Goal: Task Accomplishment & Management: Manage account settings

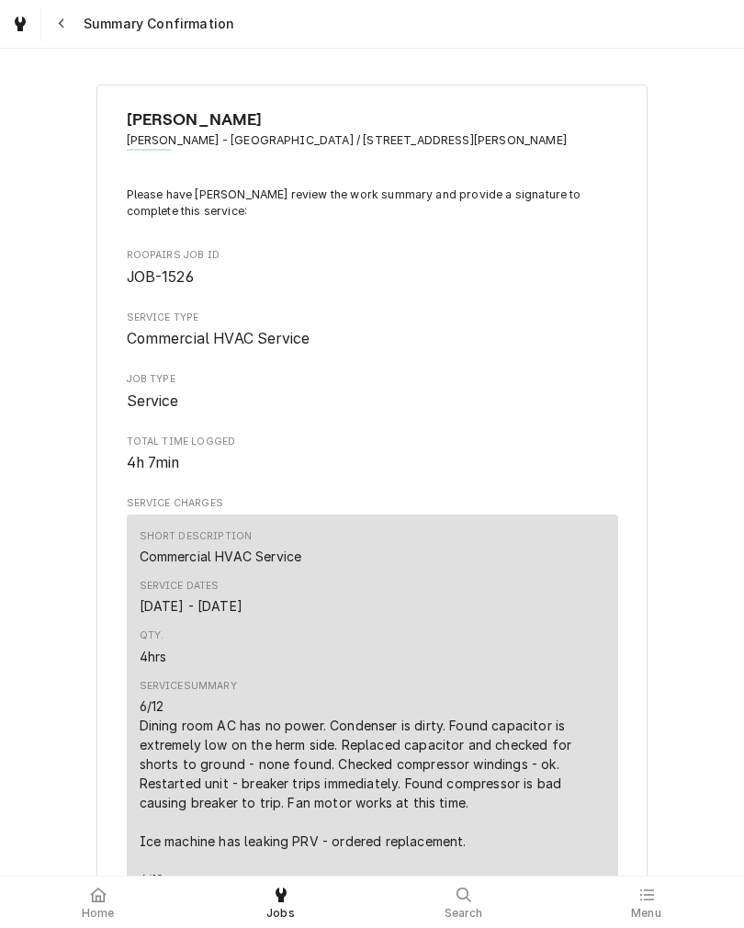
click at [97, 904] on div at bounding box center [98, 895] width 22 height 22
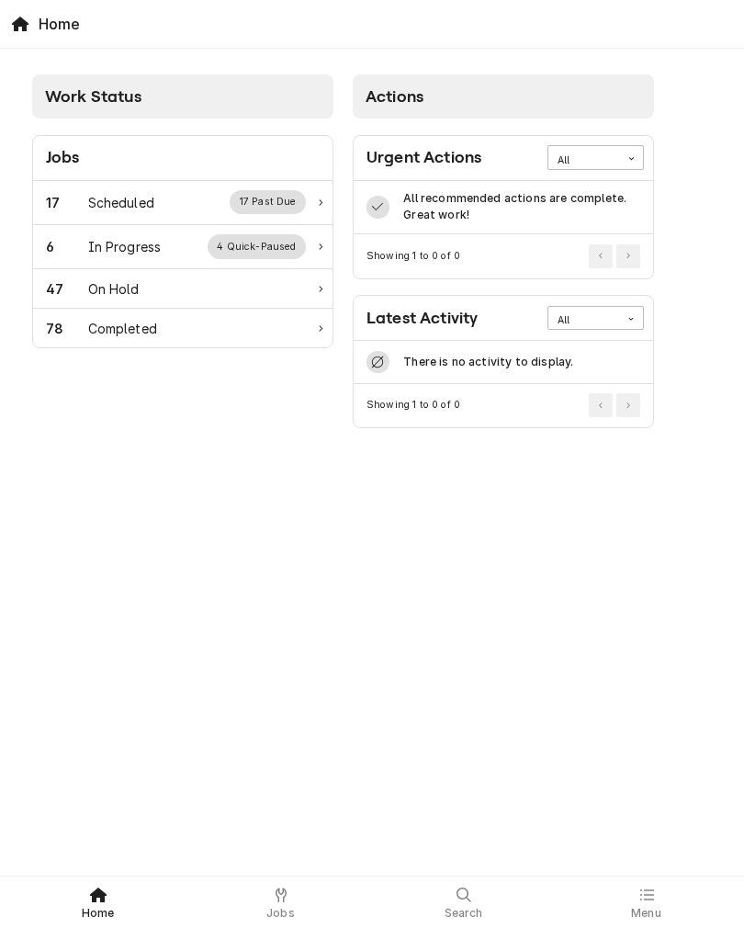
click at [82, 236] on div "6 In Progress 4 Quick-Paused" at bounding box center [176, 246] width 260 height 24
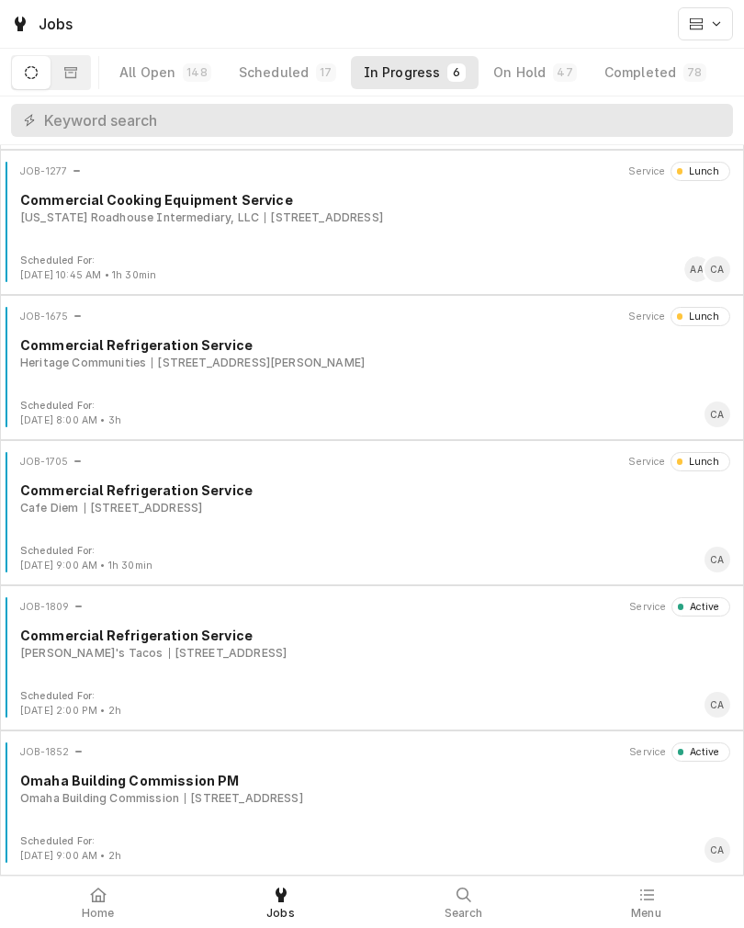
scroll to position [141, 0]
click at [505, 803] on div "Omaha Building Commission [STREET_ADDRESS]" at bounding box center [375, 798] width 710 height 17
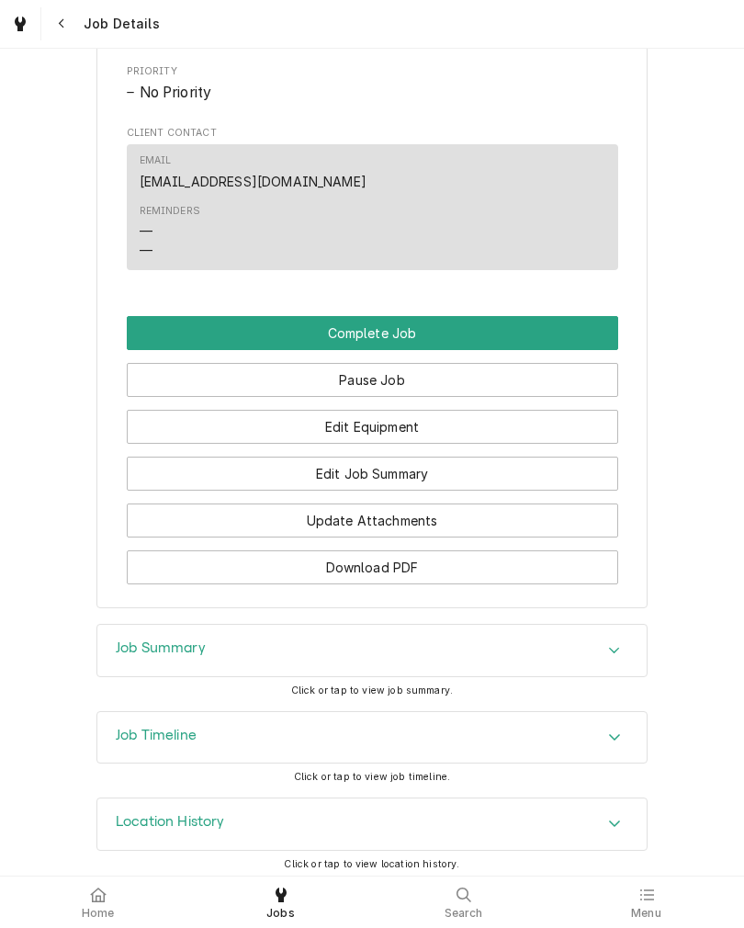
scroll to position [1009, 0]
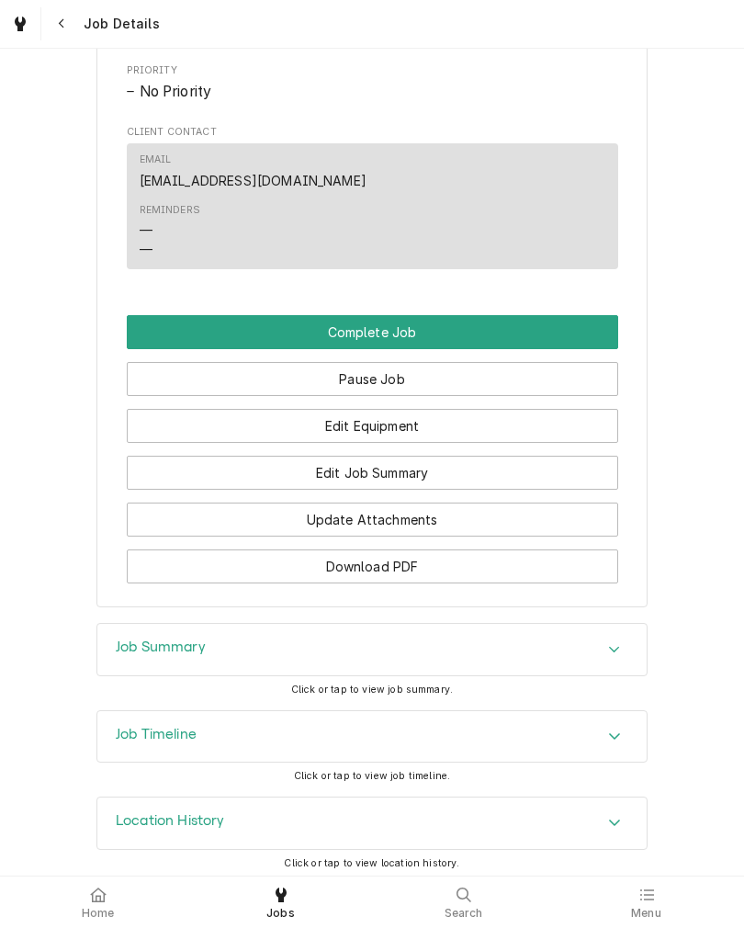
click at [171, 490] on button "Edit Job Summary" at bounding box center [373, 473] width 492 height 34
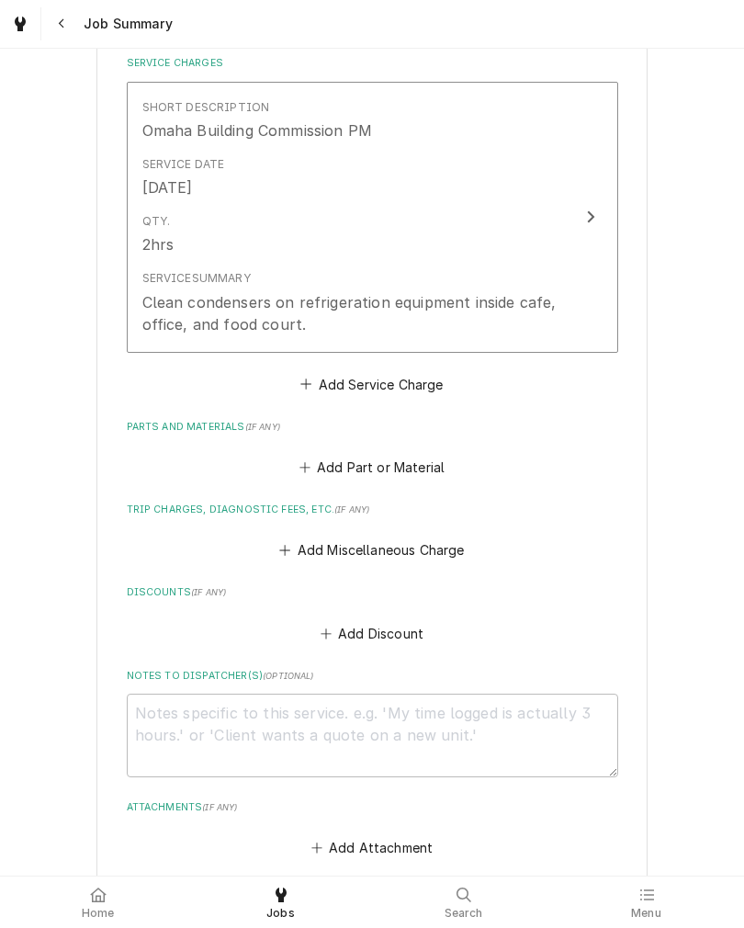
scroll to position [483, 0]
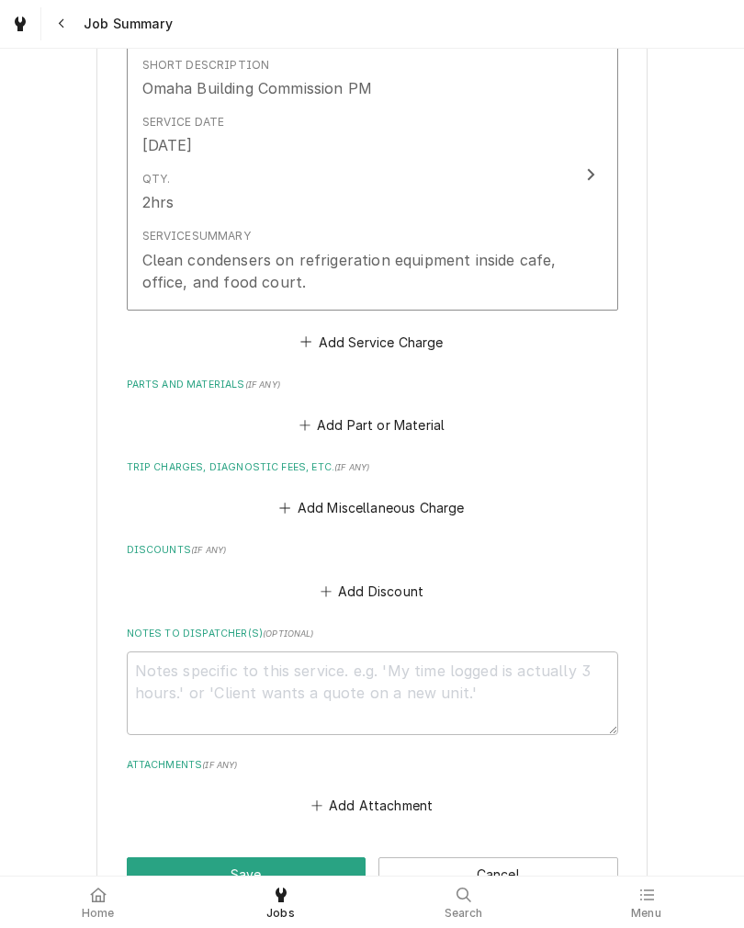
click at [185, 268] on div "Clean condensers on refrigeration equipment inside cafe, office, and food court." at bounding box center [353, 271] width 422 height 44
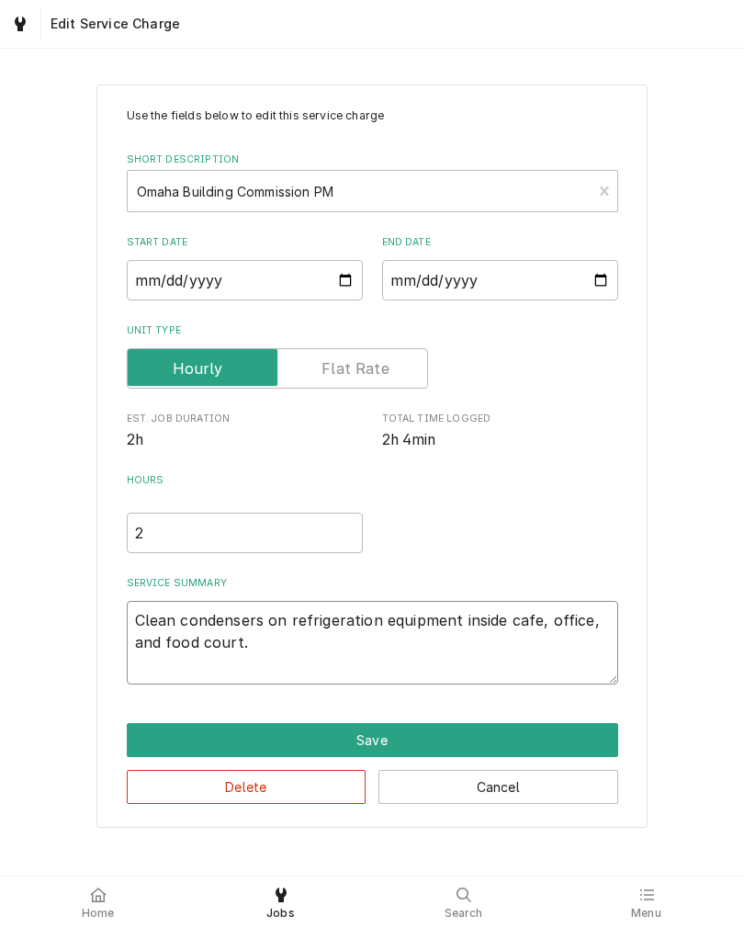
click at [287, 655] on textarea "Clean condensers on refrigeration equipment inside cafe, office, and food court." at bounding box center [373, 643] width 492 height 84
type textarea "x"
type textarea "Clean condensers on refrigeration equipment inside cafe, office, and food court."
type textarea "x"
type textarea "Clean condensers on refrigeration equipment inside cafe, office, and food court."
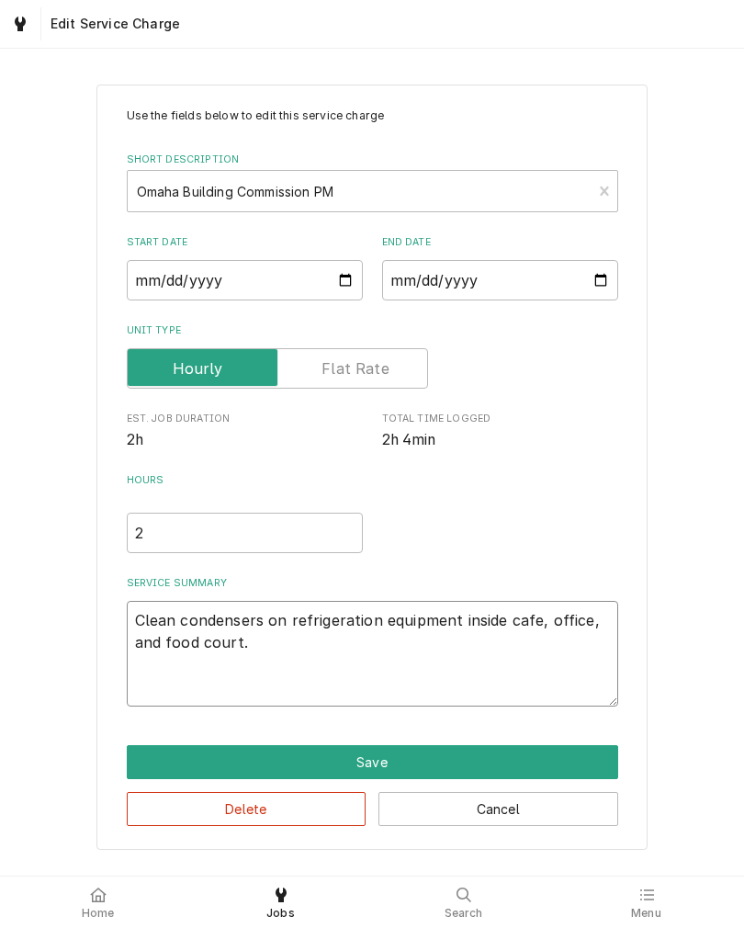
type textarea "x"
type textarea "Clean condensers on refrigeration equipment inside cafe, office, and food court…"
type textarea "x"
type textarea "Clean condensers on refrigeration equipment inside cafe, office, and food court…"
type textarea "x"
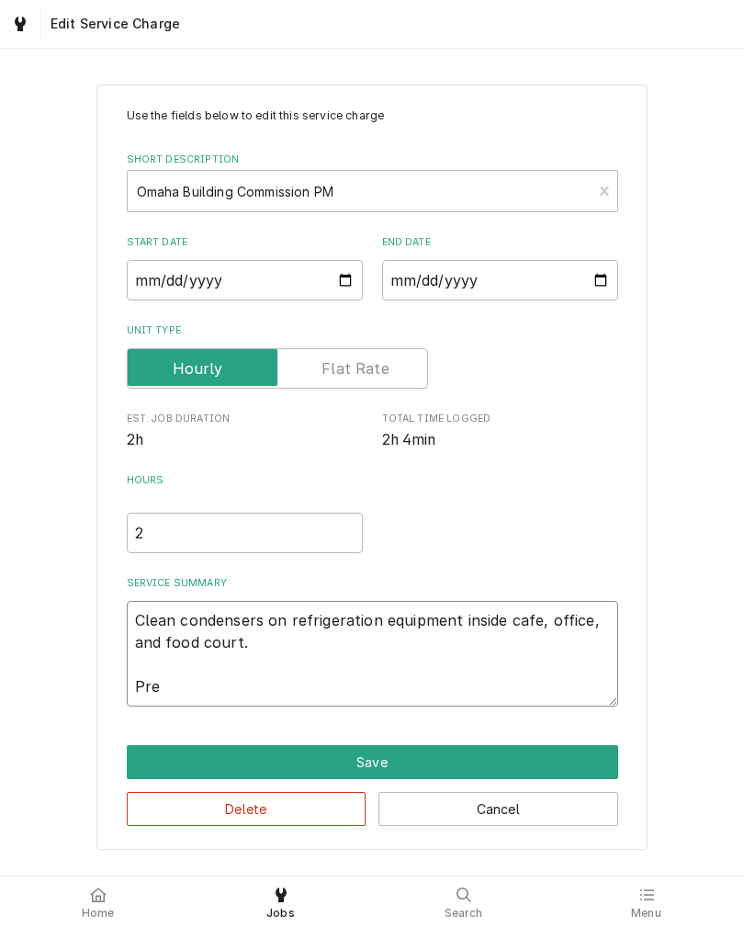
type textarea "Clean condensers on refrigeration equipment inside cafe, office, and food court…"
type textarea "x"
type textarea "Clean condensers on refrigeration equipment inside cafe, office, and food court…"
type textarea "x"
type textarea "Clean condensers on refrigeration equipment inside cafe, office, and food court…"
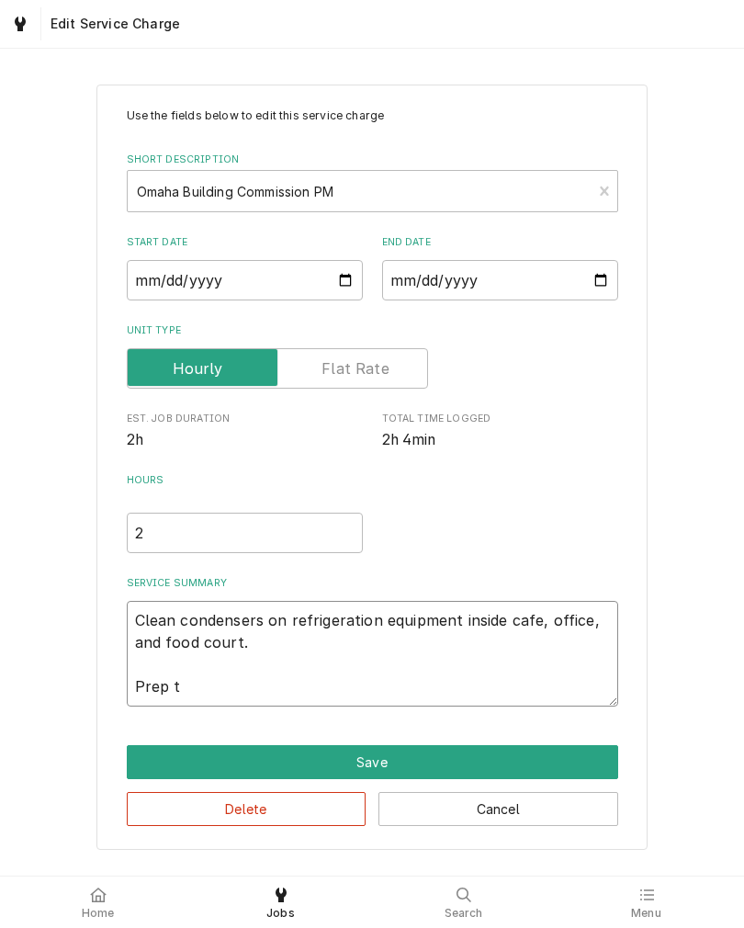
type textarea "x"
type textarea "Clean condensers on refrigeration equipment inside cafe, office, and food court…"
type textarea "x"
type textarea "Clean condensers on refrigeration equipment inside cafe, office, and food court…"
type textarea "x"
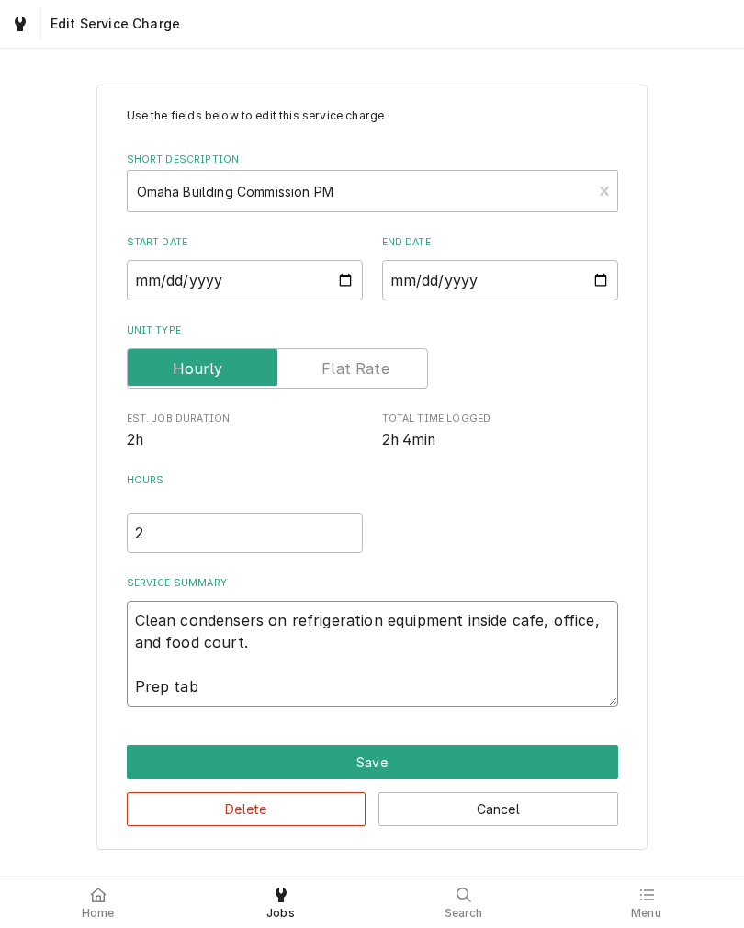
type textarea "Clean condensers on refrigeration equipment inside cafe, office, and food court…"
type textarea "x"
type textarea "Clean condensers on refrigeration equipment inside cafe, office, and food court…"
type textarea "x"
type textarea "Clean condensers on refrigeration equipment inside cafe, office, and food court…"
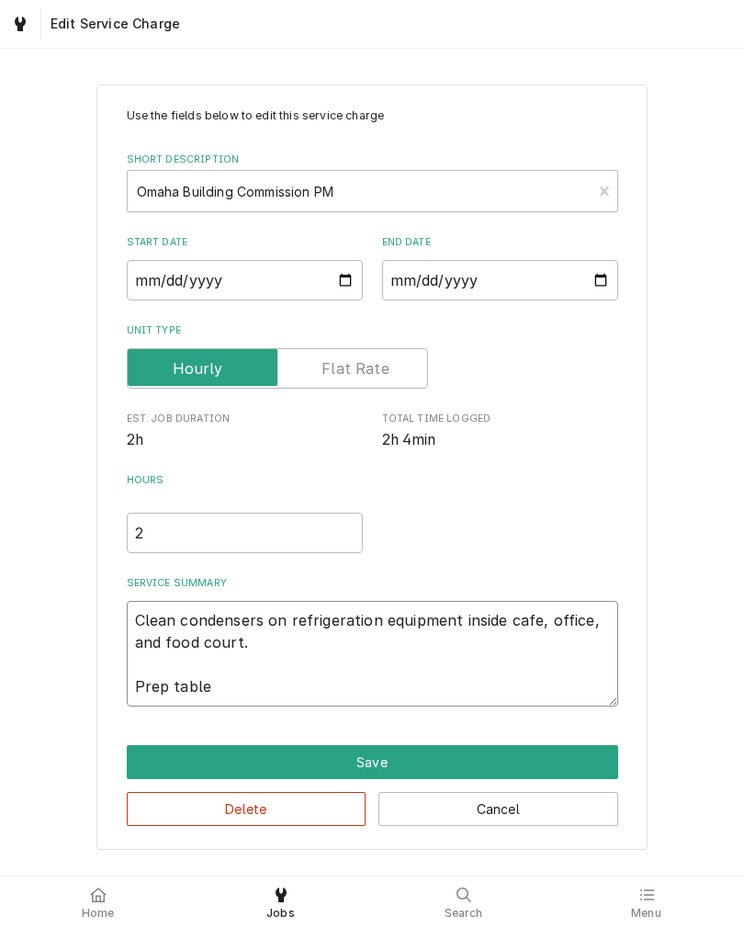
type textarea "x"
type textarea "Clean condensers on refrigeration equipment inside cafe, office, and food court…"
type textarea "x"
type textarea "Clean condensers on refrigeration equipment inside cafe, office, and food court…"
type textarea "x"
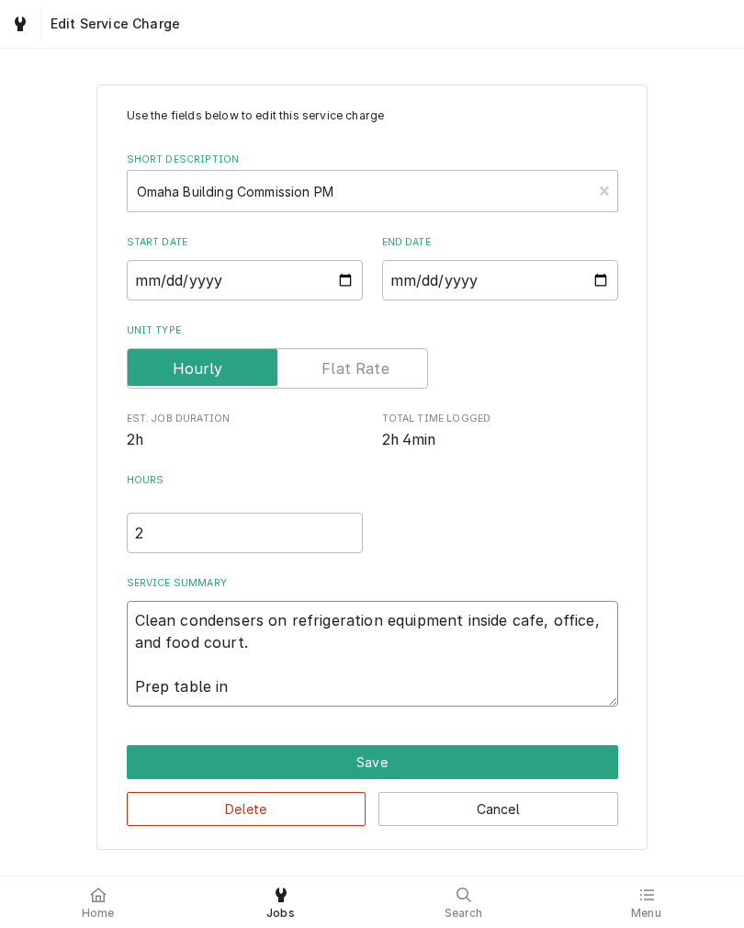
type textarea "Clean condensers on refrigeration equipment inside cafe, office, and food court…"
type textarea "x"
type textarea "Clean condensers on refrigeration equipment inside cafe, office, and food court…"
type textarea "x"
type textarea "Clean condensers on refrigeration equipment inside cafe, office, and food court…"
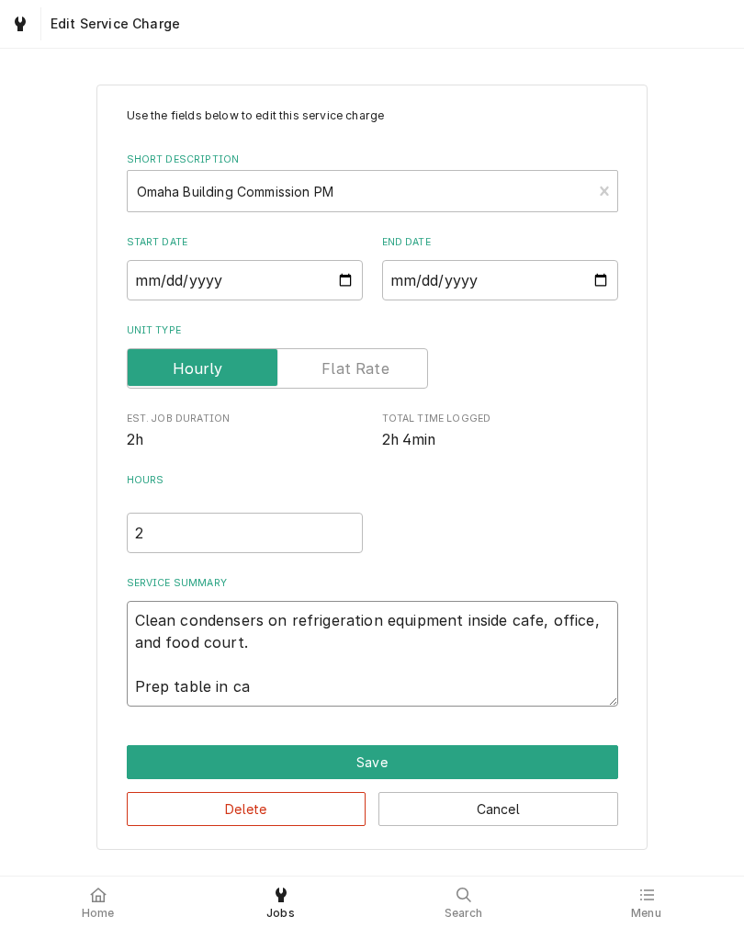
type textarea "x"
type textarea "Clean condensers on refrigeration equipment inside cafe, office, and food court…"
type textarea "x"
type textarea "Clean condensers on refrigeration equipment inside cafe, office, and food court…"
type textarea "x"
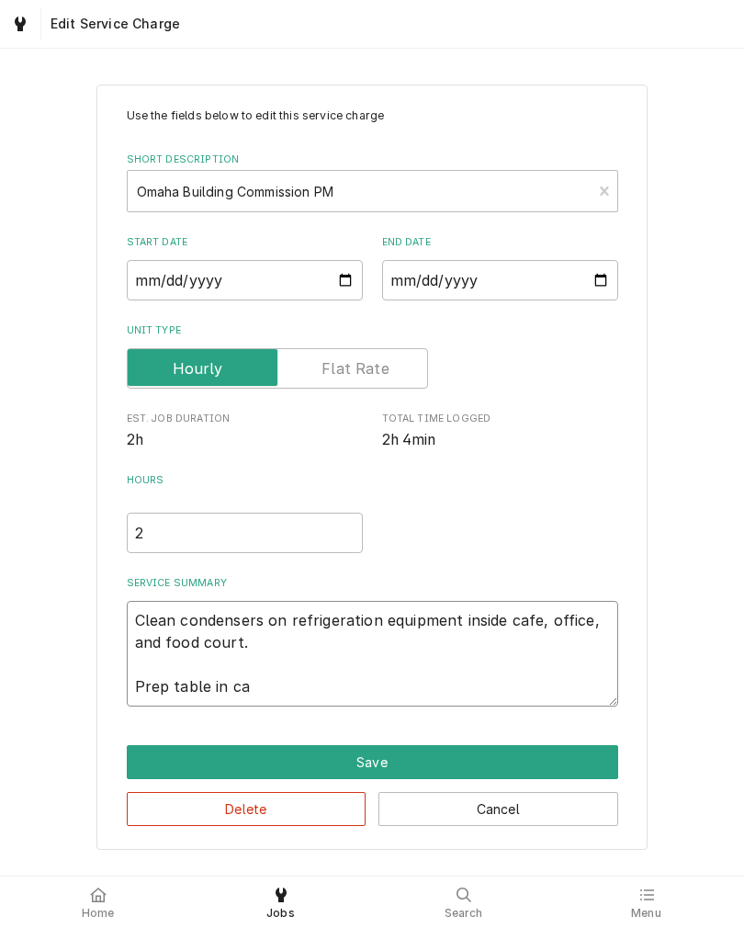
type textarea "Clean condensers on refrigeration equipment inside cafe, office, and food court…"
type textarea "x"
type textarea "Clean condensers on refrigeration equipment inside cafe, office, and food court…"
type textarea "x"
type textarea "Clean condensers on refrigeration equipment inside cafe, office, and food court…"
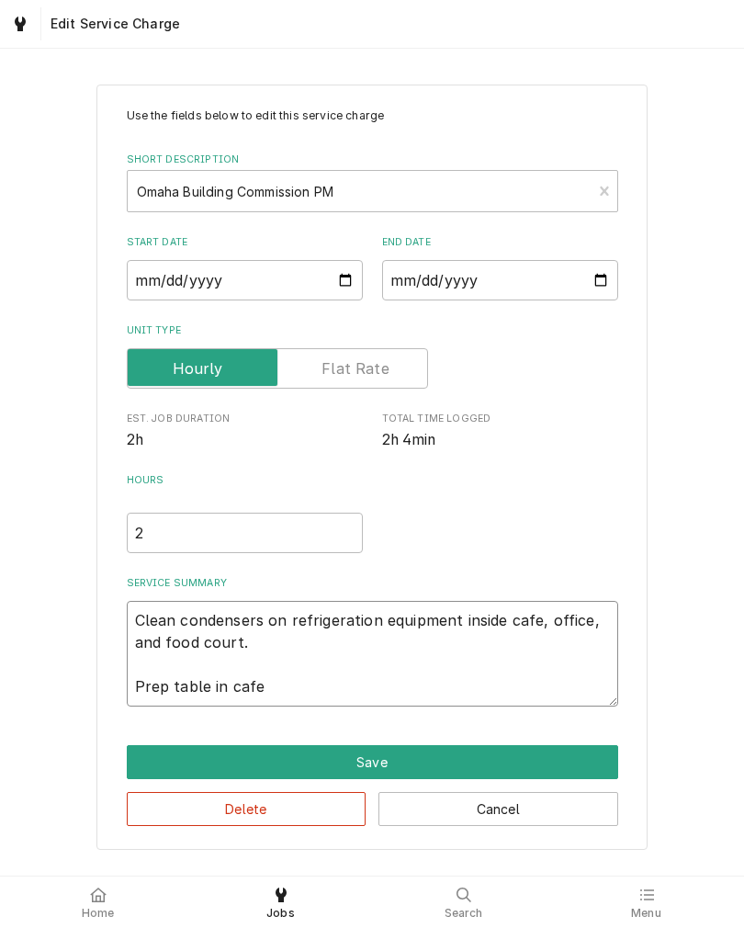
type textarea "x"
type textarea "Clean condensers on refrigeration equipment inside cafe, office, and food court…"
type textarea "x"
type textarea "Clean condensers on refrigeration equipment inside cafe, office, and food court…"
type textarea "x"
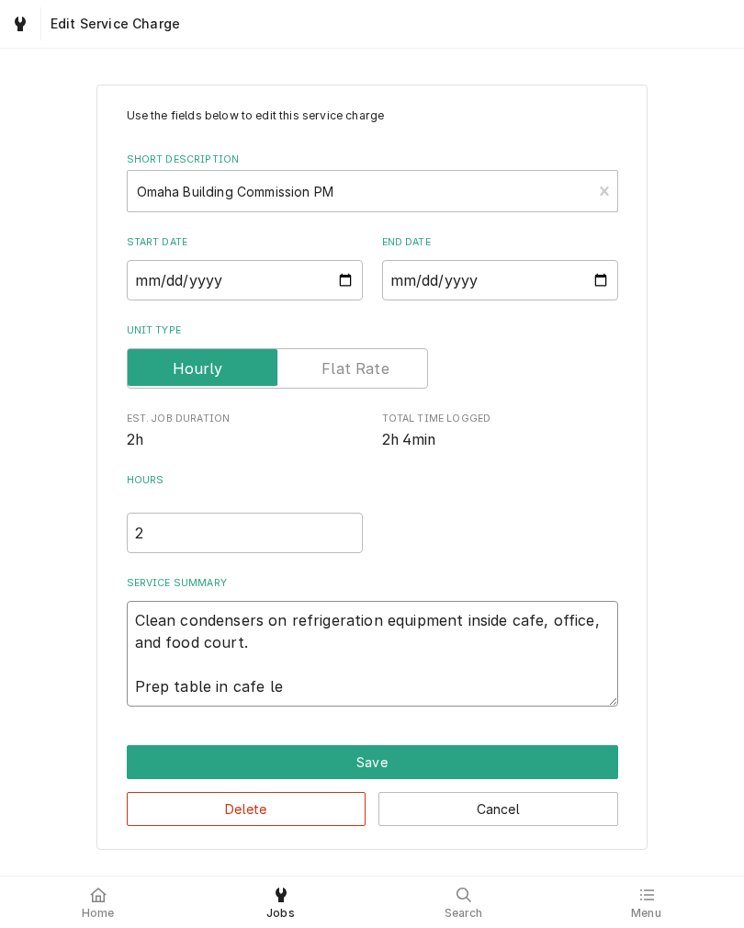
type textarea "Clean condensers on refrigeration equipment inside cafe, office, and food court…"
type textarea "x"
type textarea "Clean condensers on refrigeration equipment inside cafe, office, and food court…"
type textarea "x"
type textarea "Clean condensers on refrigeration equipment inside cafe, office, and food court…"
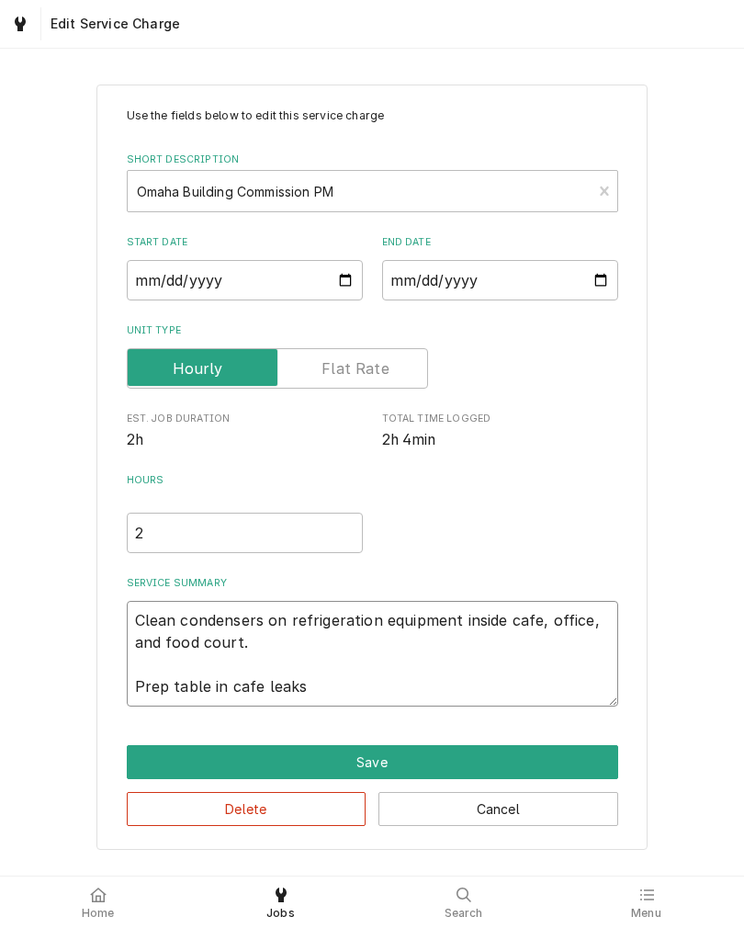
type textarea "x"
type textarea "Clean condensers on refrigeration equipment inside cafe, office, and food court…"
type textarea "x"
type textarea "Clean condensers on refrigeration equipment inside cafe, office, and food court…"
type textarea "x"
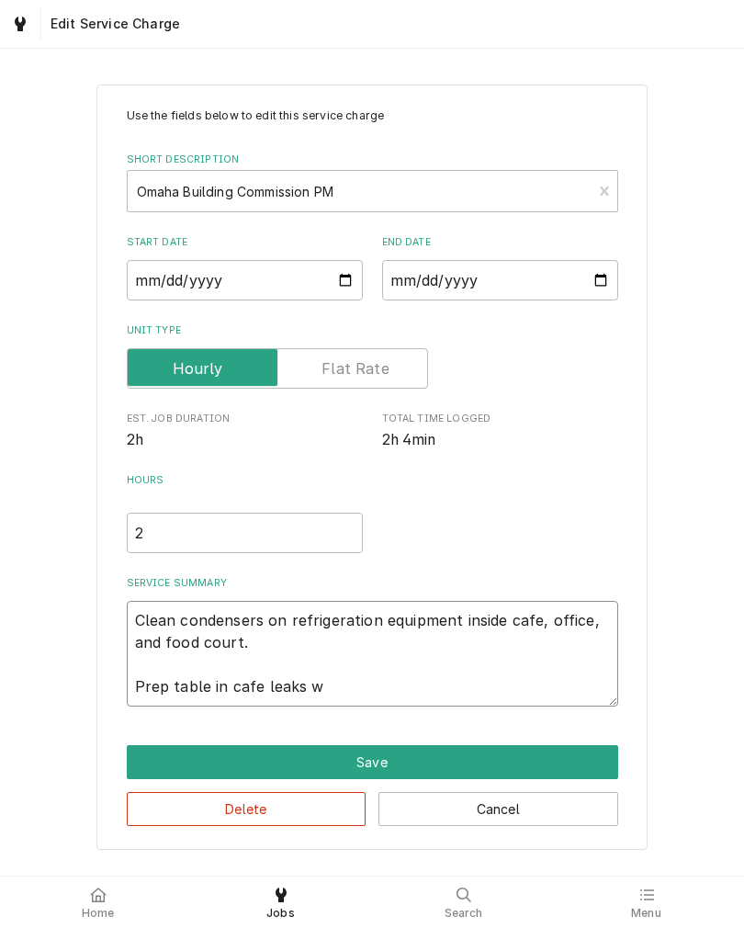
type textarea "Clean condensers on refrigeration equipment inside cafe, office, and food court…"
type textarea "x"
type textarea "Clean condensers on refrigeration equipment inside cafe, office, and food court…"
type textarea "x"
type textarea "Clean condensers on refrigeration equipment inside cafe, office, and food court…"
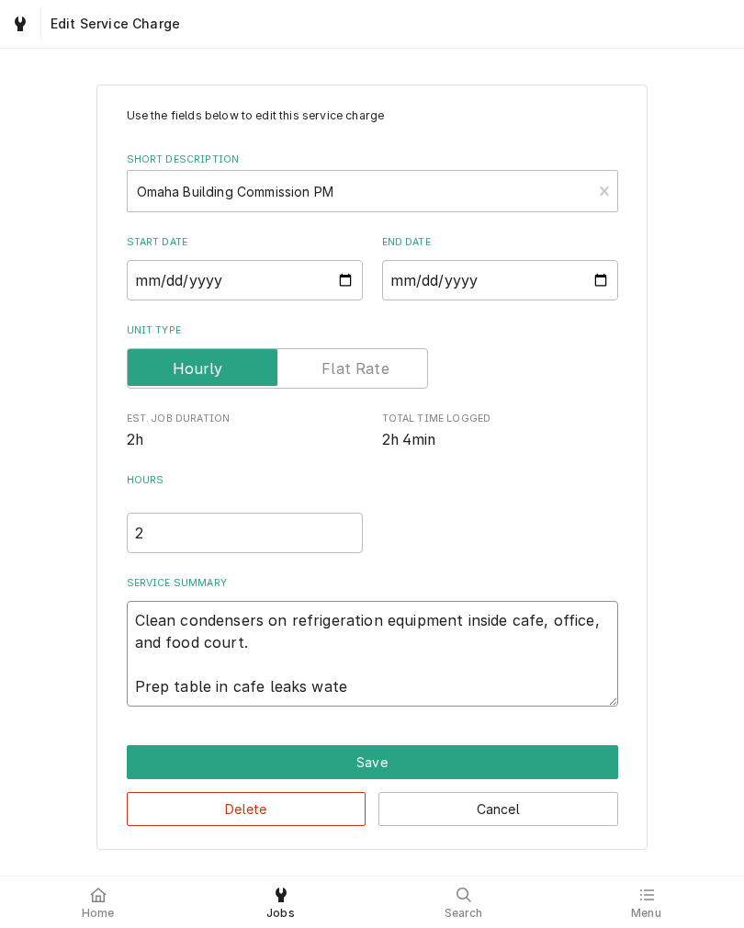
type textarea "x"
type textarea "Clean condensers on refrigeration equipment inside cafe, office, and food court…"
type textarea "x"
type textarea "Clean condensers on refrigeration equipment inside cafe, office, and food court…"
type textarea "x"
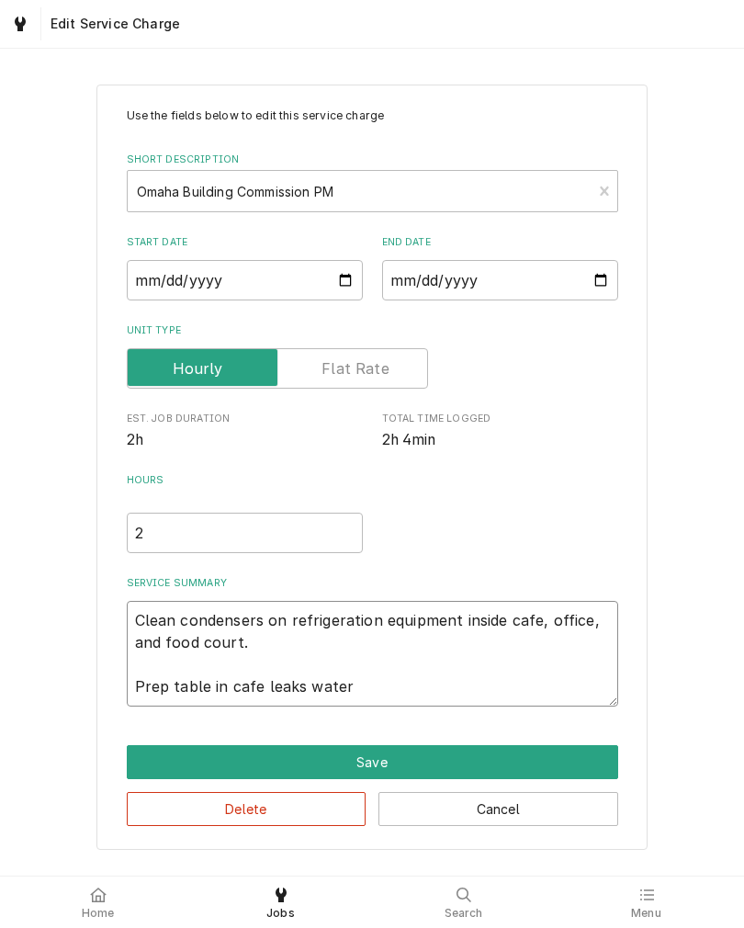
type textarea "Clean condensers on refrigeration equipment inside cafe, office, and food court…"
type textarea "x"
type textarea "Clean condensers on refrigeration equipment inside cafe, office, and food court…"
type textarea "x"
type textarea "Clean condensers on refrigeration equipment inside cafe, office, and food court…"
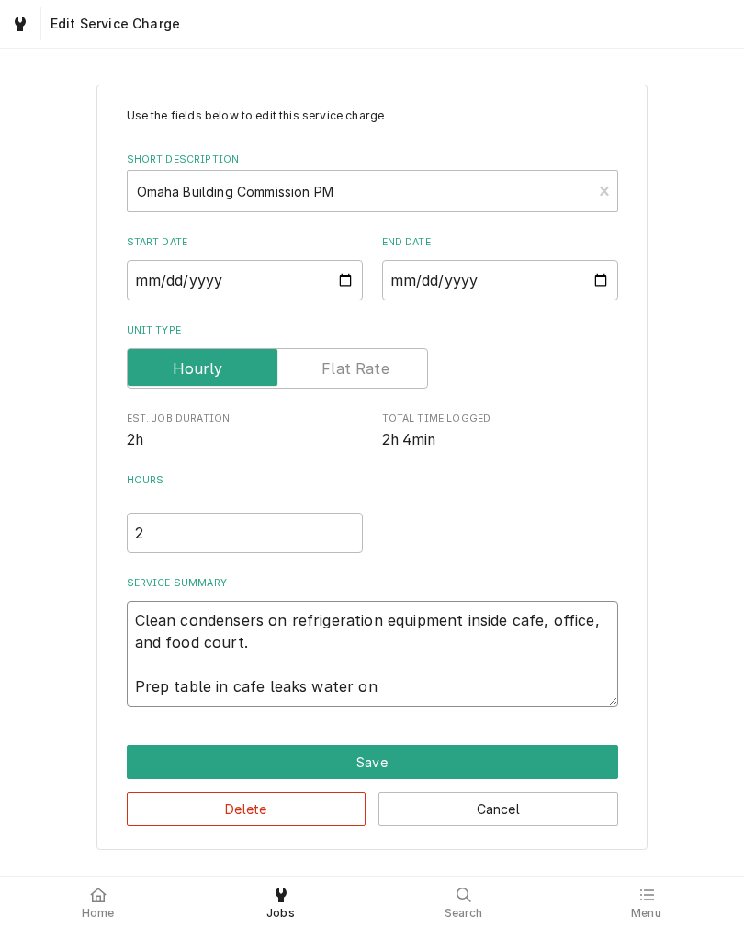
type textarea "x"
type textarea "Clean condensers on refrigeration equipment inside cafe, office, and food court…"
type textarea "x"
type textarea "Clean condensers on refrigeration equipment inside cafe, office, and food court…"
type textarea "x"
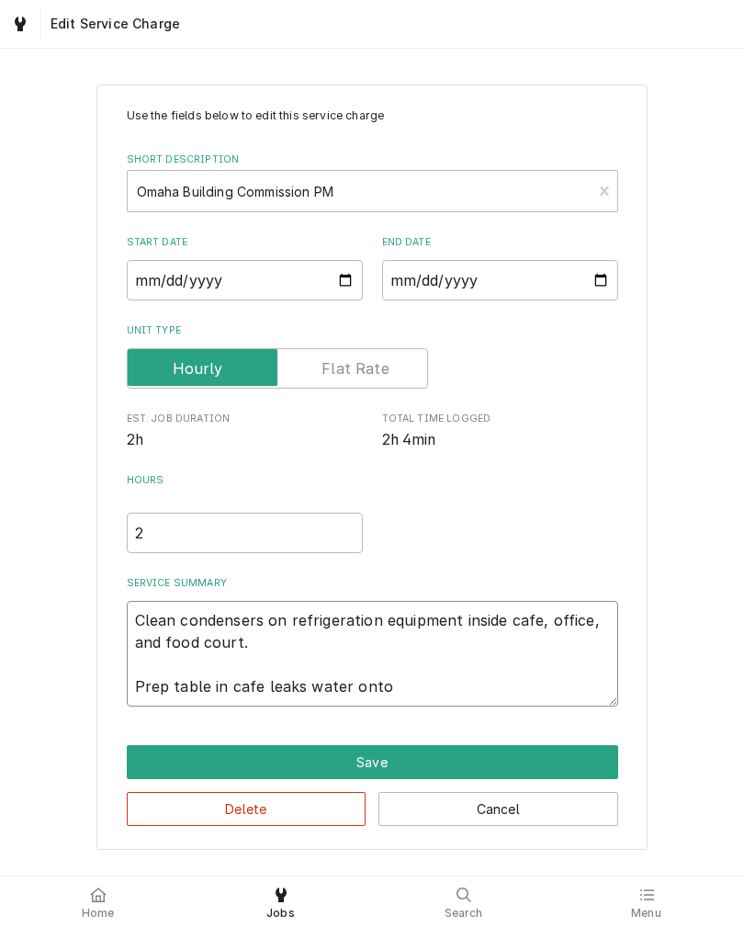
type textarea "Clean condensers on refrigeration equipment inside cafe, office, and food court…"
type textarea "x"
type textarea "Clean condensers on refrigeration equipment inside cafe, office, and food court…"
type textarea "x"
type textarea "Clean condensers on refrigeration equipment inside cafe, office, and food court…"
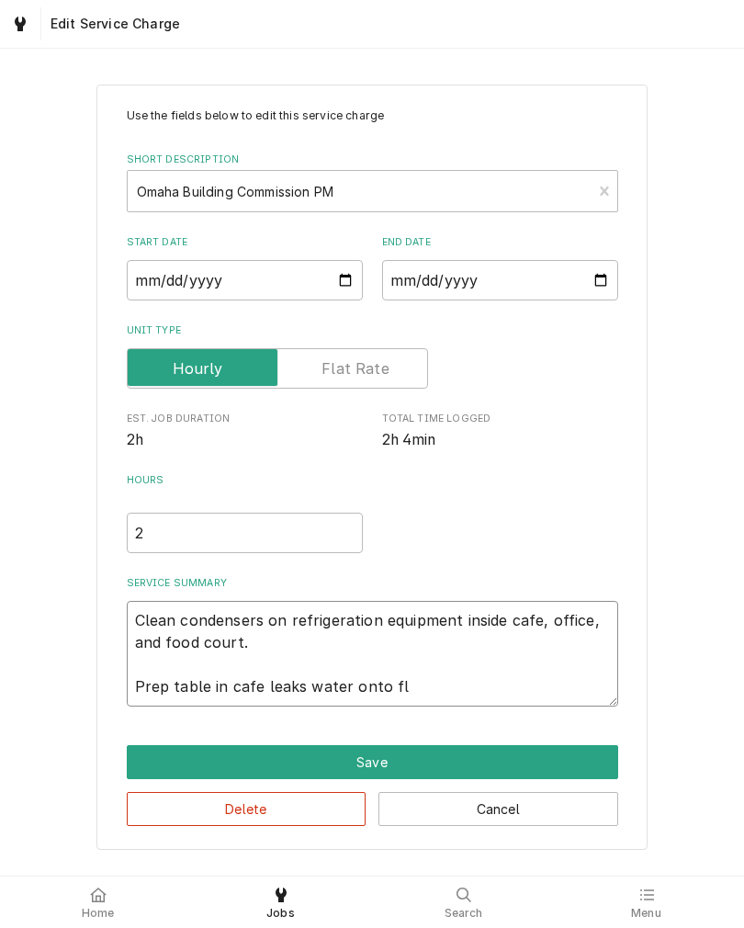
type textarea "x"
type textarea "Clean condensers on refrigeration equipment inside cafe, office, and food court…"
type textarea "x"
type textarea "Clean condensers on refrigeration equipment inside cafe, office, and food court…"
type textarea "x"
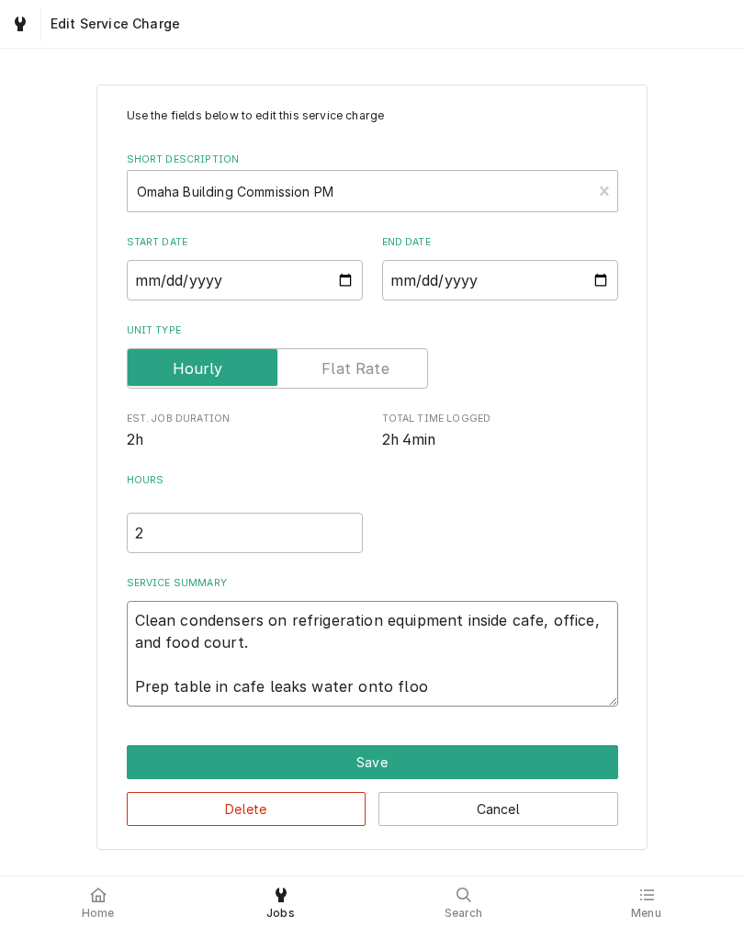
type textarea "Clean condensers on refrigeration equipment inside cafe, office, and food court…"
type textarea "x"
type textarea "Clean condensers on refrigeration equipment inside cafe, office, and food court…"
type textarea "x"
type textarea "Clean condensers on refrigeration equipment inside cafe, office, and food court…"
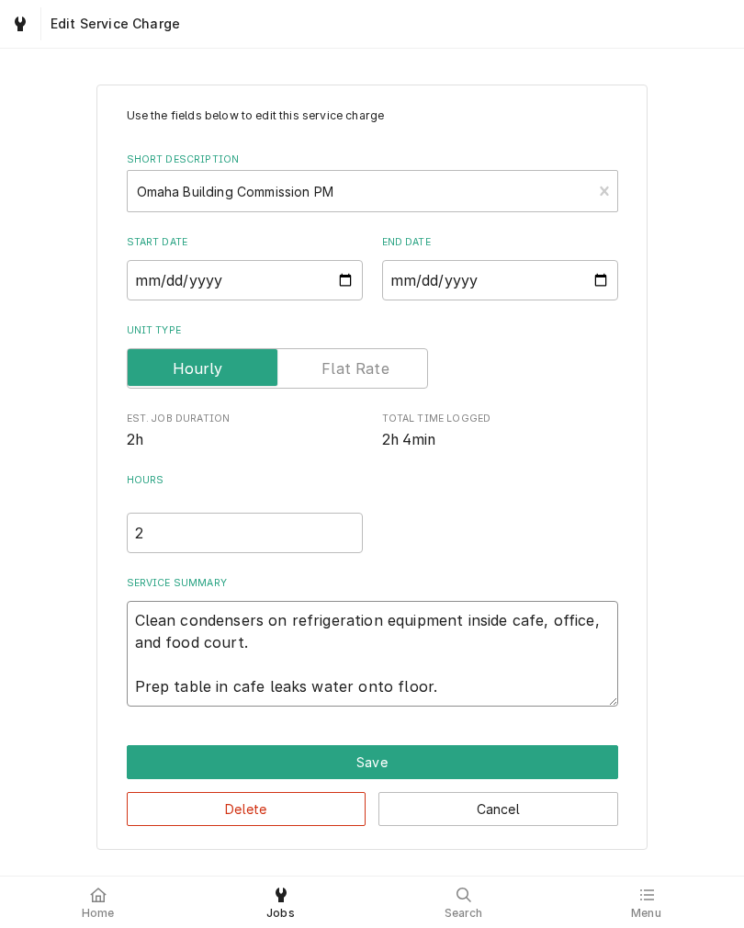
type textarea "x"
type textarea "Clean condensers on refrigeration equipment inside cafe, office, and food court…"
type textarea "x"
type textarea "Clean condensers on refrigeration equipment inside cafe, office, and food court…"
type textarea "x"
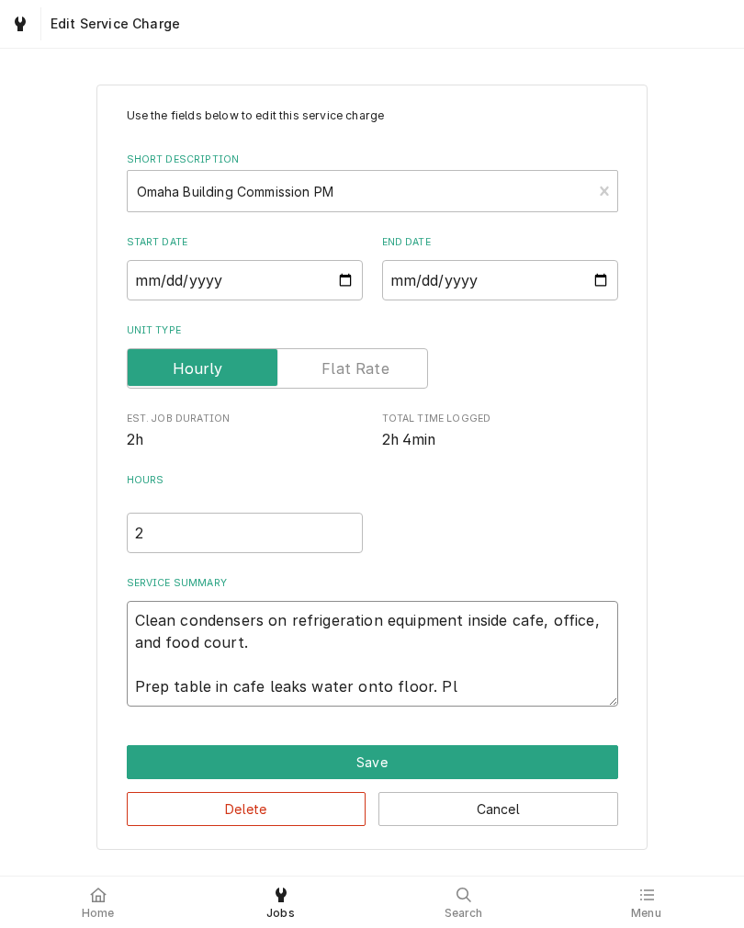
type textarea "Clean condensers on refrigeration equipment inside cafe, office, and food court…"
type textarea "x"
type textarea "Clean condensers on refrigeration equipment inside cafe, office, and food court…"
type textarea "x"
type textarea "Clean condensers on refrigeration equipment inside cafe, office, and food court…"
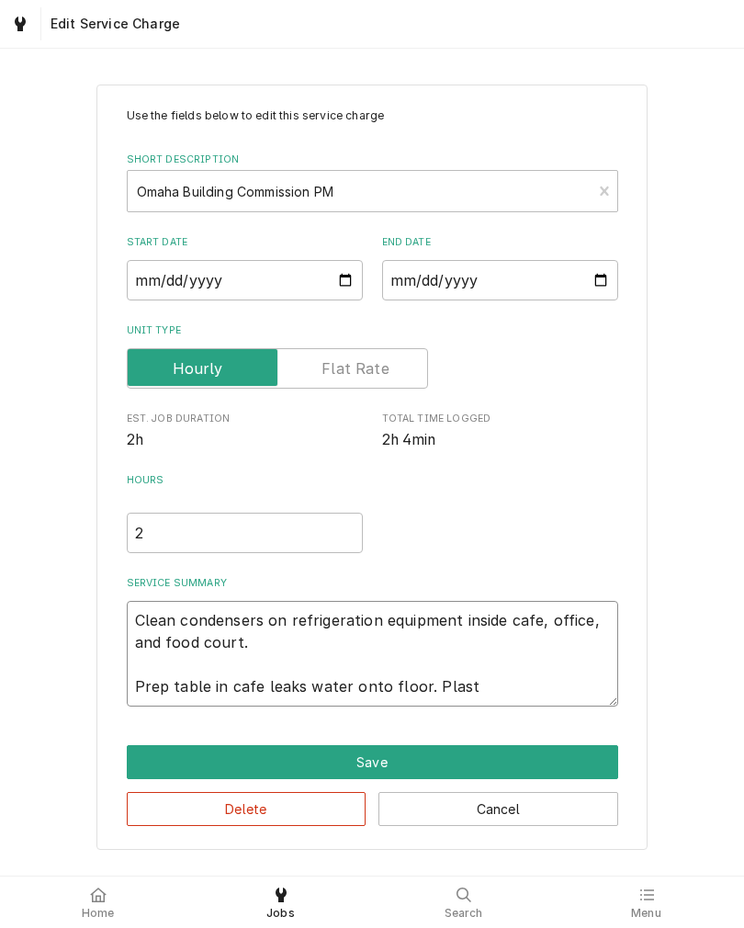
type textarea "x"
type textarea "Clean condensers on refrigeration equipment inside cafe, office, and food court…"
type textarea "x"
type textarea "Clean condensers on refrigeration equipment inside cafe, office, and food court…"
type textarea "x"
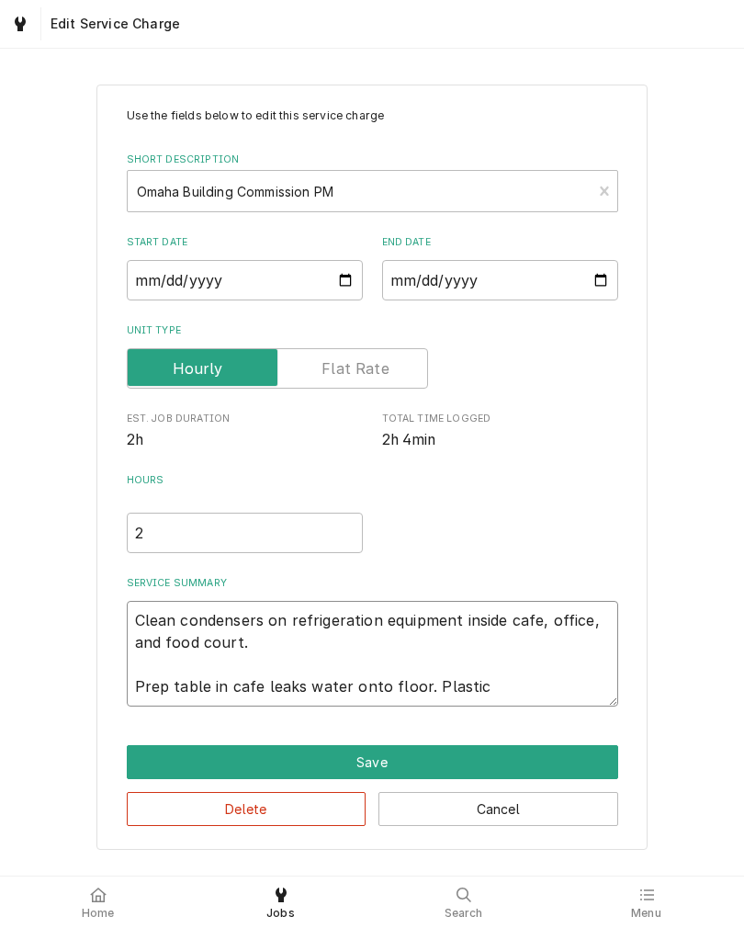
type textarea "Clean condensers on refrigeration equipment inside cafe, office, and food court…"
type textarea "x"
type textarea "Clean condensers on refrigeration equipment inside cafe, office, and food court…"
type textarea "x"
type textarea "Clean condensers on refrigeration equipment inside cafe, office, and food court…"
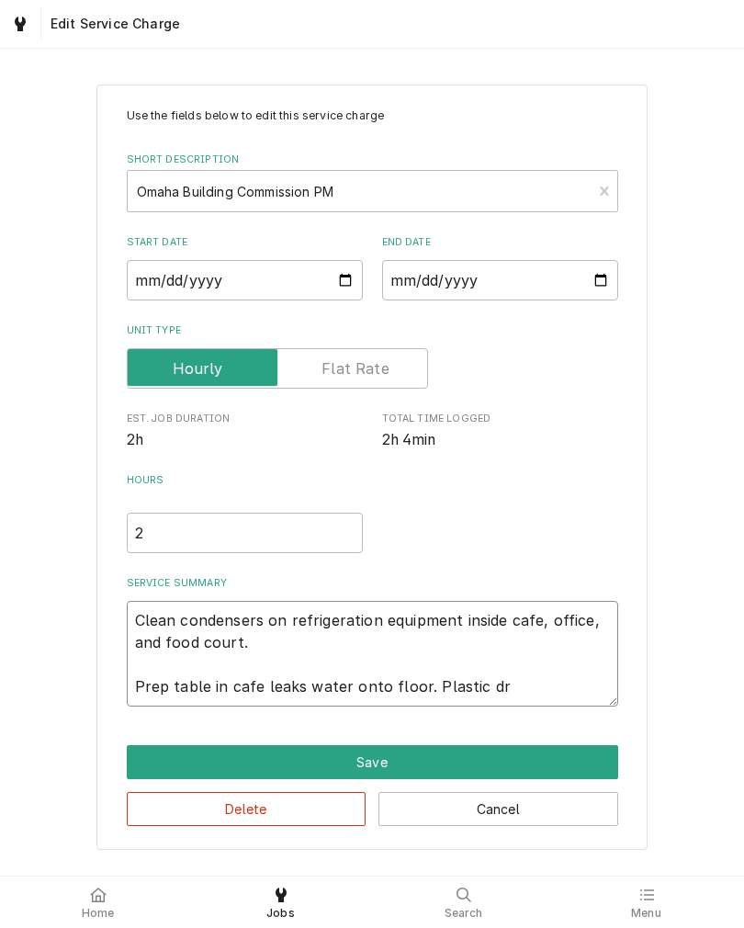
type textarea "x"
type textarea "Clean condensers on refrigeration equipment inside cafe, office, and food court…"
type textarea "x"
type textarea "Clean condensers on refrigeration equipment inside cafe, office, and food court…"
type textarea "x"
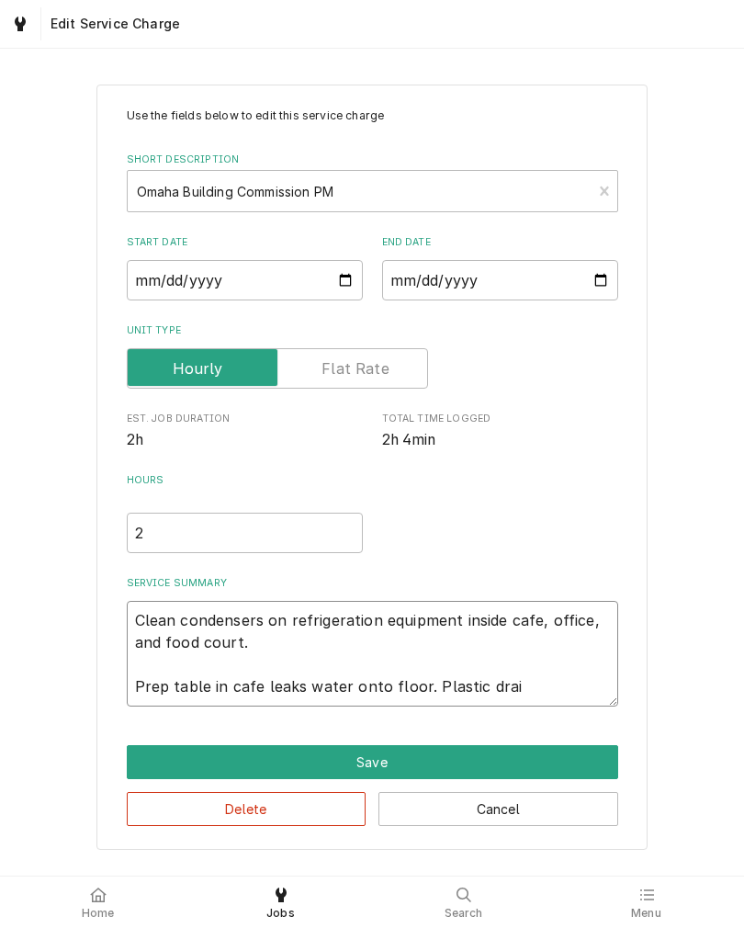
type textarea "Clean condensers on refrigeration equipment inside cafe, office, and food court…"
type textarea "x"
type textarea "Clean condensers on refrigeration equipment inside cafe, office, and food court…"
type textarea "x"
type textarea "Clean condensers on refrigeration equipment inside cafe, office, and food court…"
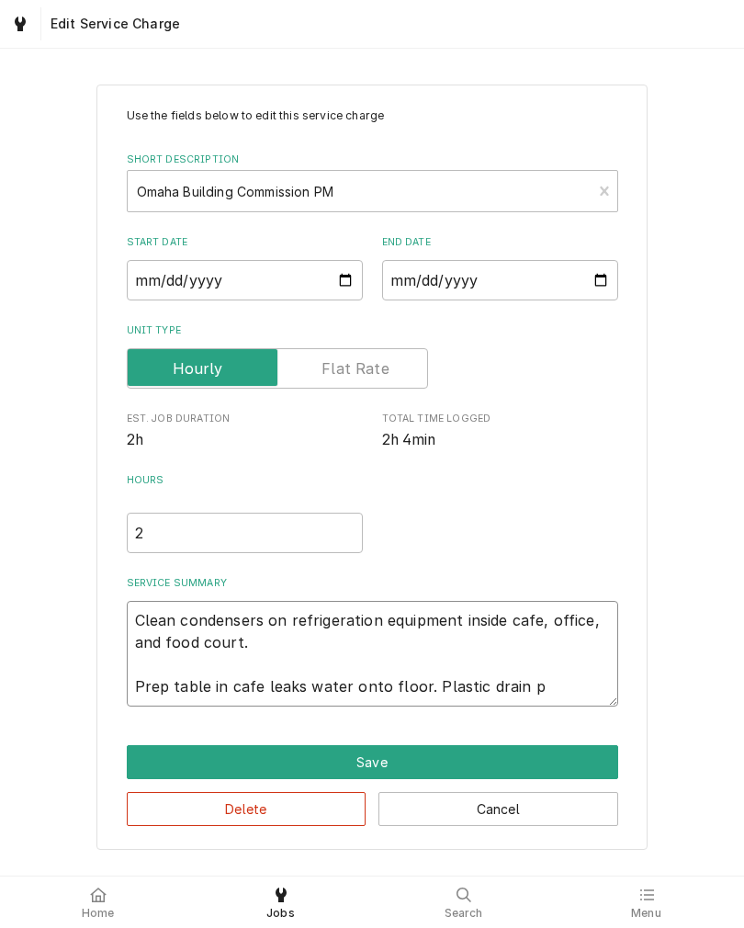
type textarea "x"
type textarea "Clean condensers on refrigeration equipment inside cafe, office, and food court…"
type textarea "x"
type textarea "Clean condensers on refrigeration equipment inside cafe, office, and food court…"
type textarea "x"
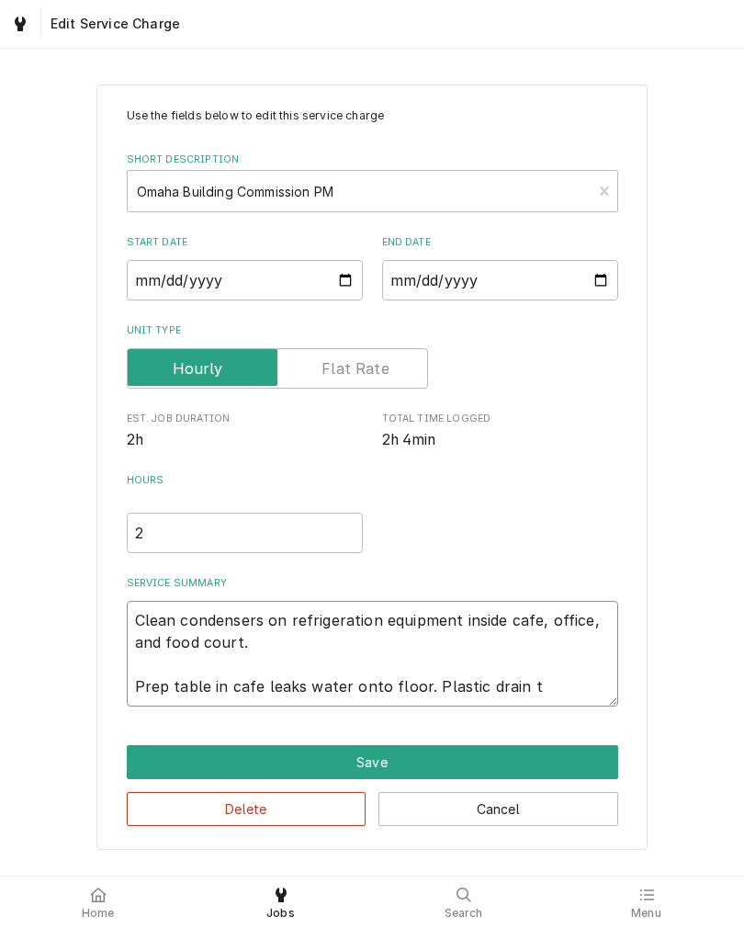
type textarea "Clean condensers on refrigeration equipment inside cafe, office, and food court…"
type textarea "x"
type textarea "Clean condensers on refrigeration equipment inside cafe, office, and food court…"
type textarea "x"
type textarea "Clean condensers on refrigeration equipment inside cafe, office, and food court…"
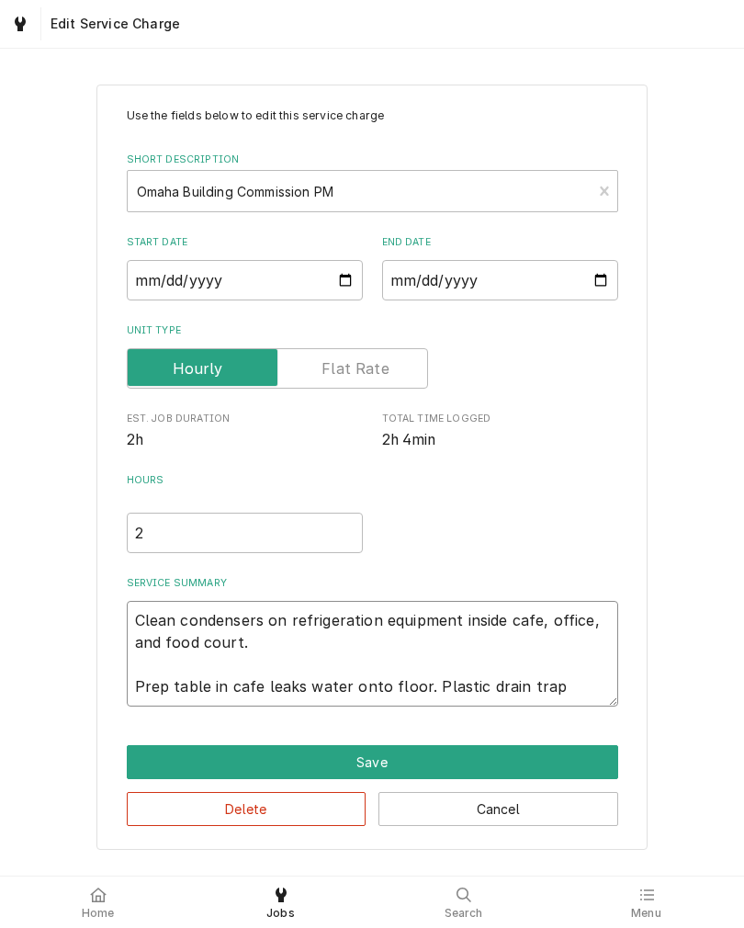
type textarea "x"
type textarea "Clean condensers on refrigeration equipment inside cafe, office, and food court…"
type textarea "x"
type textarea "Clean condensers on refrigeration equipment inside cafe, office, and food court…"
type textarea "x"
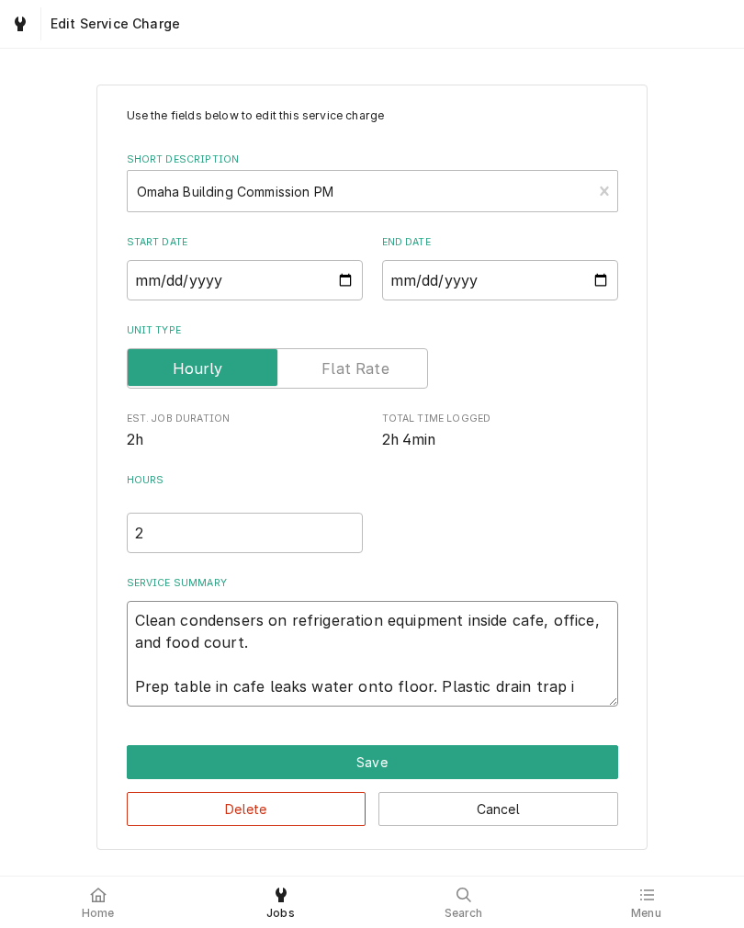
type textarea "Clean condensers on refrigeration equipment inside cafe, office, and food court…"
type textarea "x"
type textarea "Clean condensers on refrigeration equipment inside cafe, office, and food court…"
type textarea "x"
type textarea "Clean condensers on refrigeration equipment inside cafe, office, and food court…"
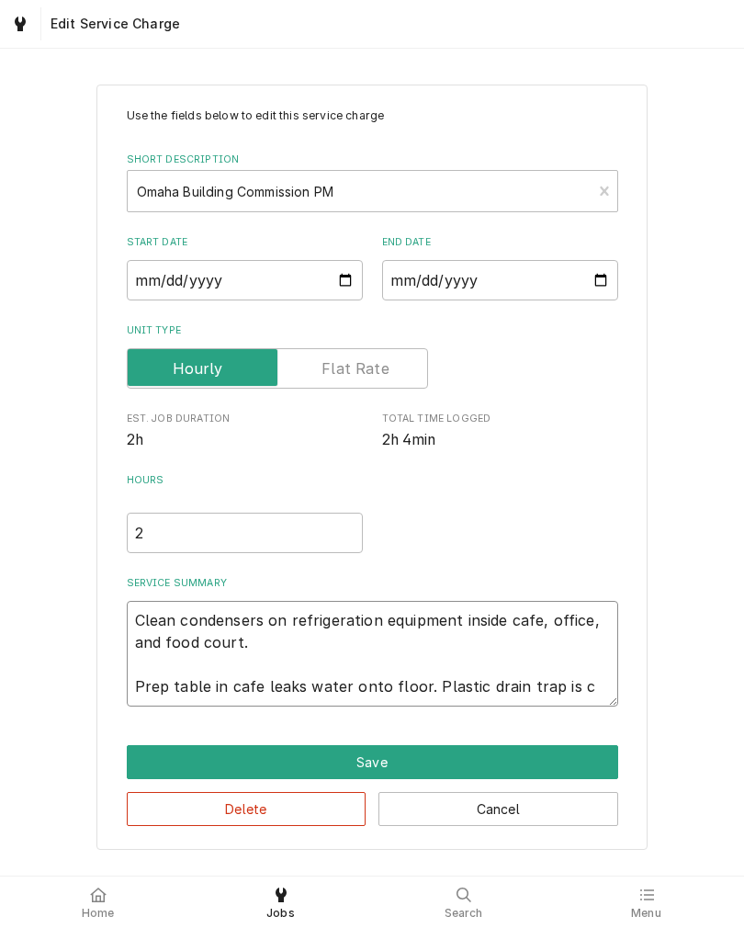
type textarea "x"
type textarea "Clean condensers on refrigeration equipment inside cafe, office, and food court…"
type textarea "x"
type textarea "Clean condensers on refrigeration equipment inside cafe, office, and food court…"
type textarea "x"
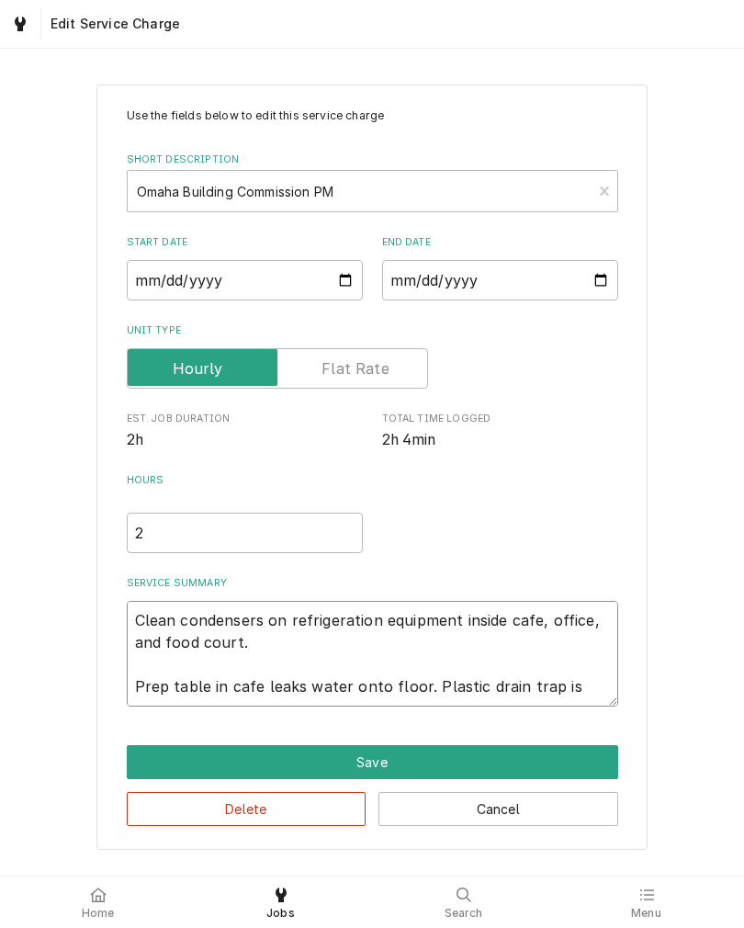
type textarea "Clean condensers on refrigeration equipment inside cafe, office, and food court…"
type textarea "x"
type textarea "Clean condensers on refrigeration equipment inside cafe, office, and food court…"
type textarea "x"
type textarea "Clean condensers on refrigeration equipment inside cafe, office, and food court…"
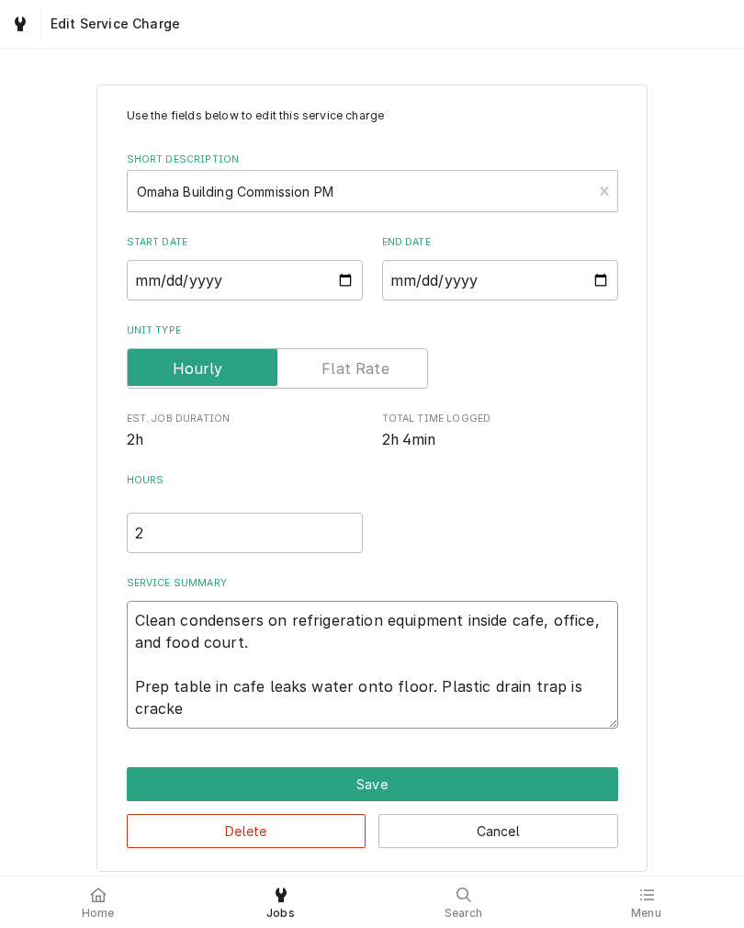
type textarea "x"
type textarea "Clean condensers on refrigeration equipment inside cafe, office, and food court…"
type textarea "x"
type textarea "Clean condensers on refrigeration equipment inside cafe, office, and food court…"
click at [158, 785] on button "Save" at bounding box center [373, 784] width 492 height 34
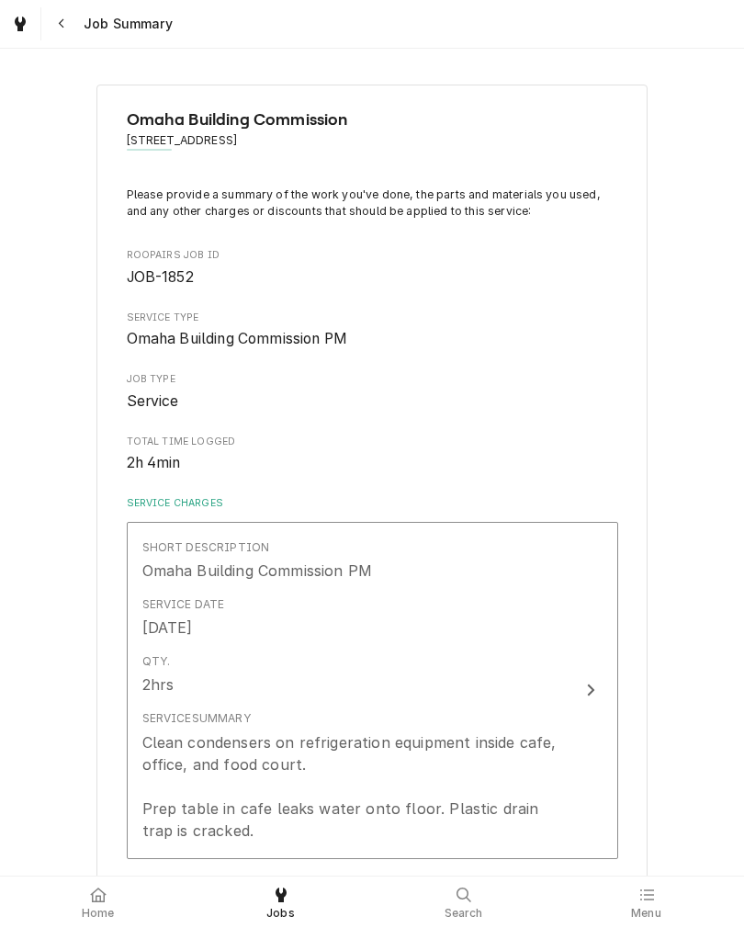
scroll to position [483, 0]
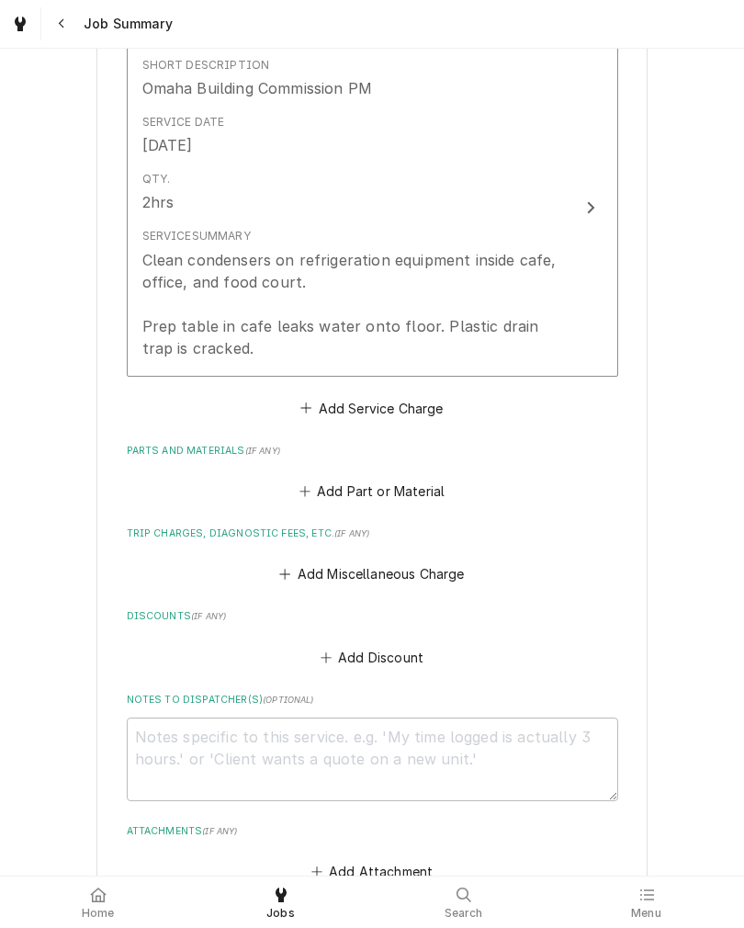
click at [432, 570] on button "Add Miscellaneous Charge" at bounding box center [372, 575] width 191 height 26
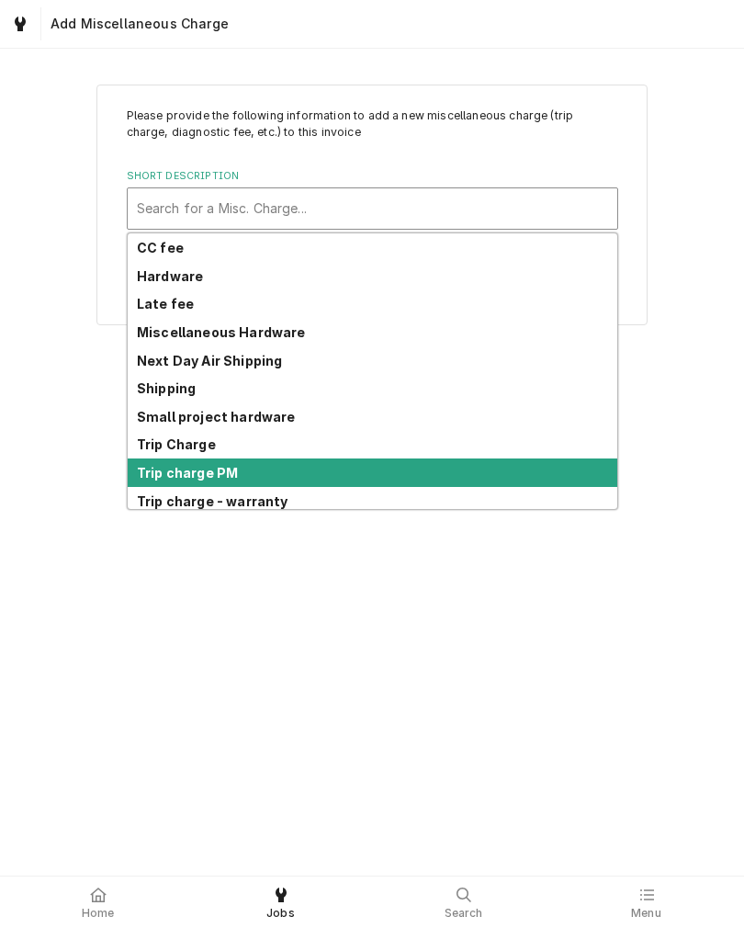
click at [143, 466] on strong "Trip charge PM" at bounding box center [187, 473] width 101 height 16
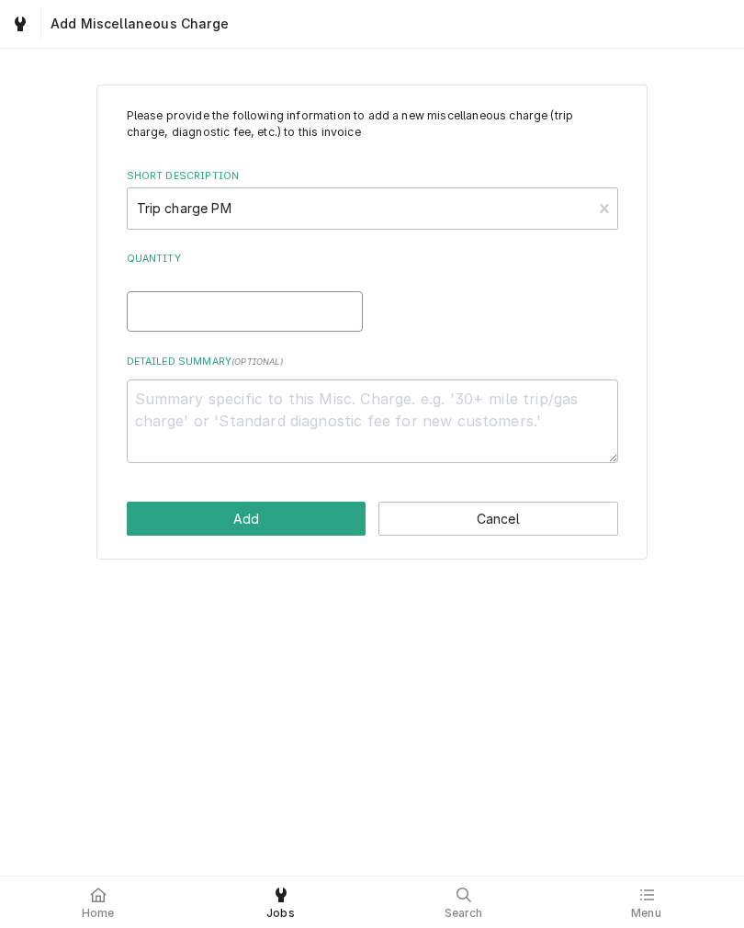
click at [142, 314] on input "Quantity" at bounding box center [245, 311] width 236 height 40
type textarea "x"
type input "1"
click at [142, 518] on button "Add" at bounding box center [247, 519] width 240 height 34
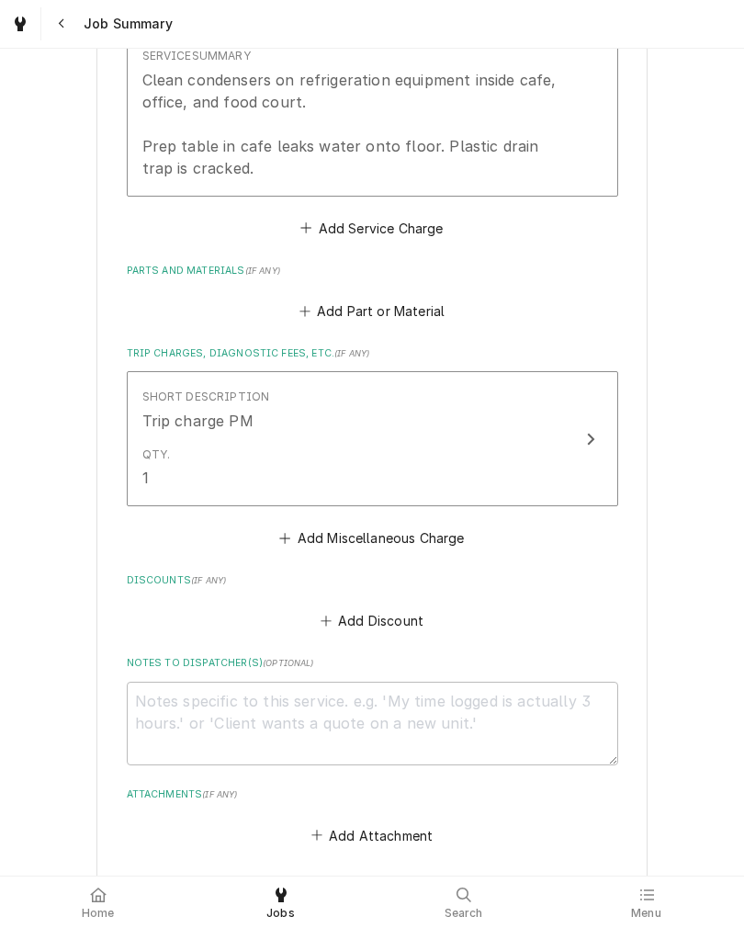
scroll to position [641, 0]
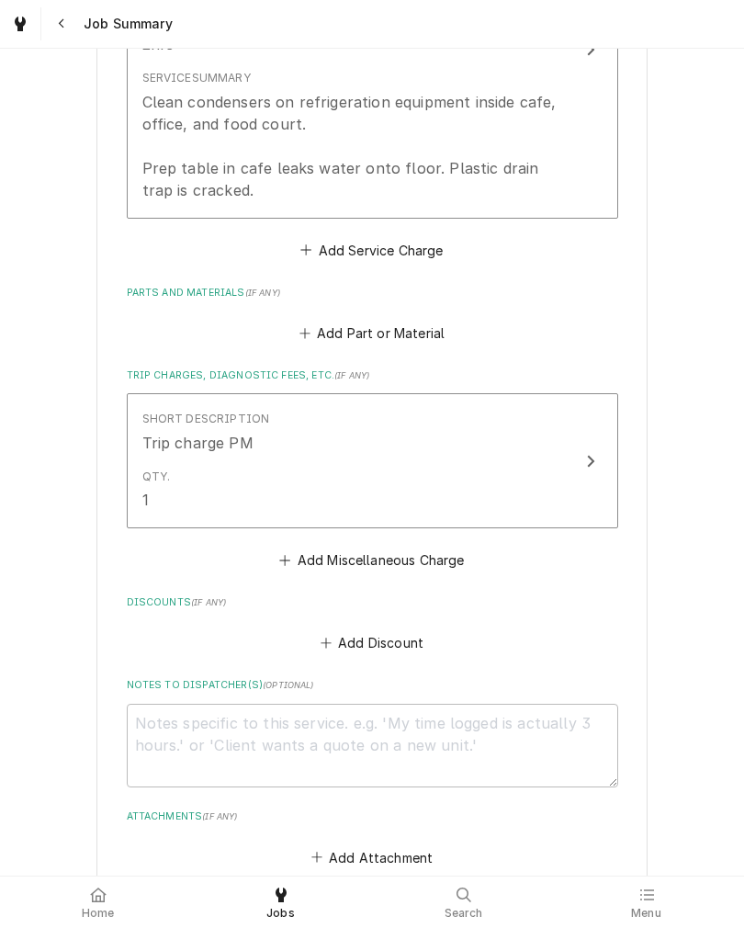
click at [577, 176] on button "Short Description Omaha Building Commission PM Service Date Sep 25, 2025 Qty. 2…" at bounding box center [373, 49] width 492 height 337
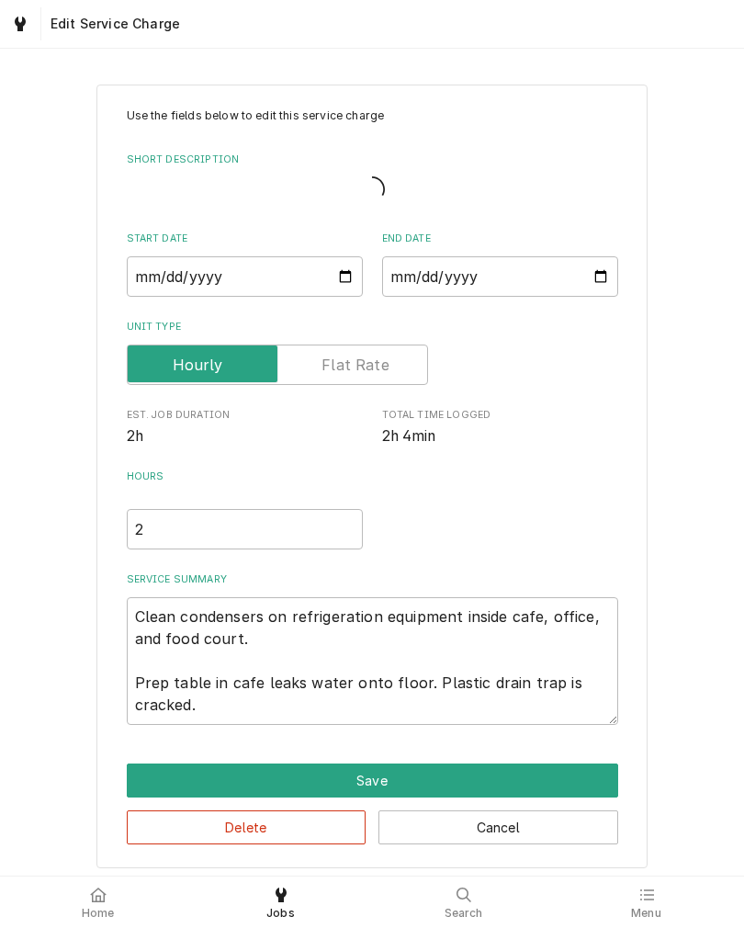
type textarea "x"
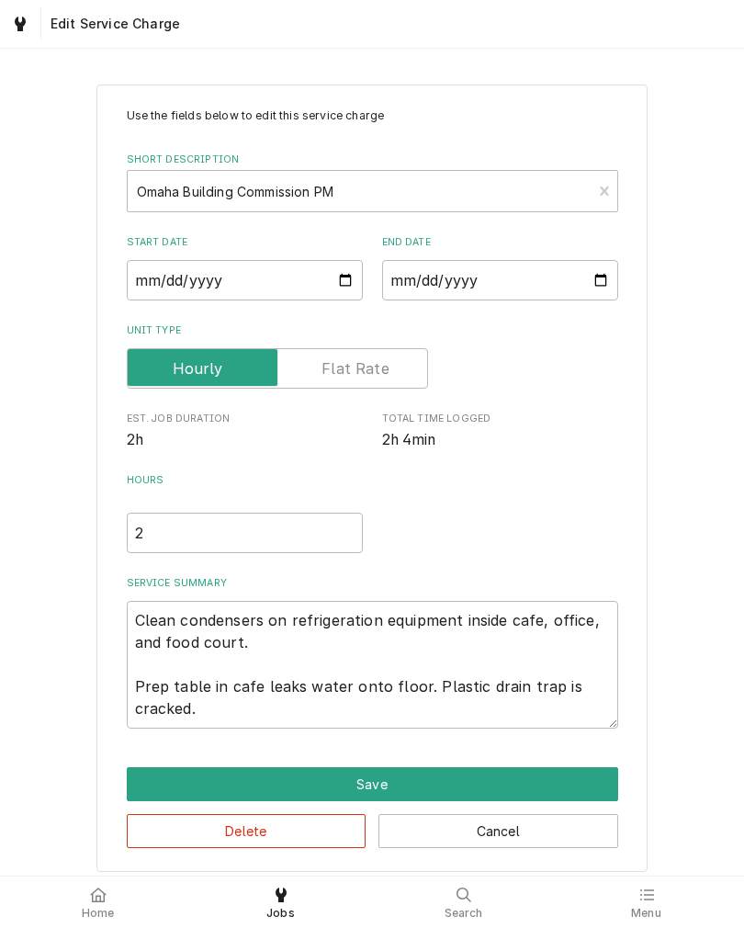
click at [379, 359] on input "Unit Type" at bounding box center [277, 368] width 285 height 40
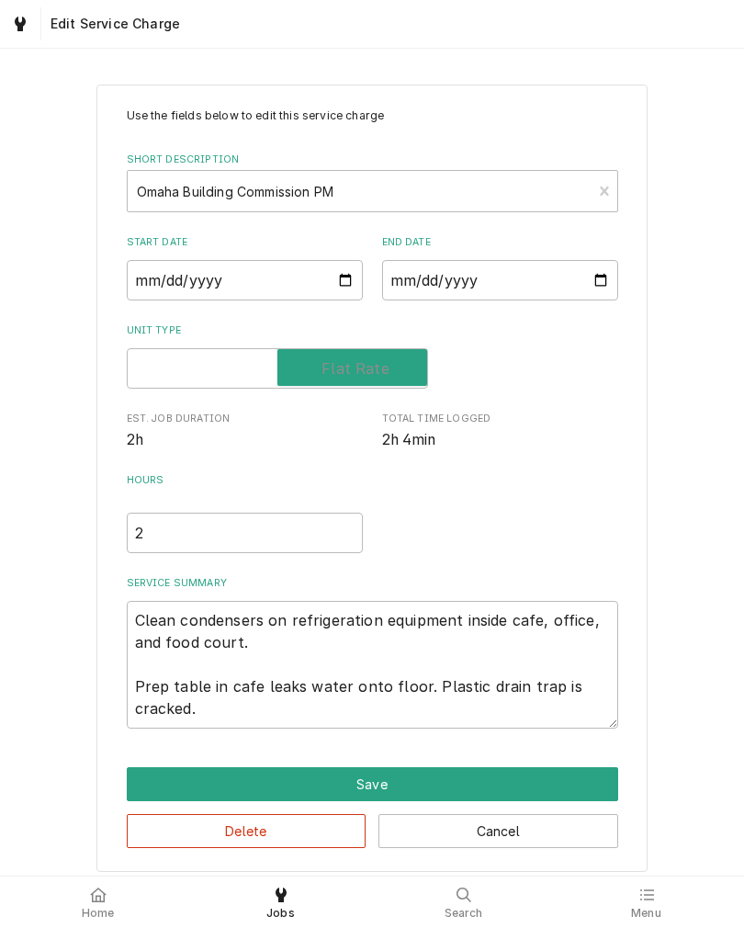
checkbox input "true"
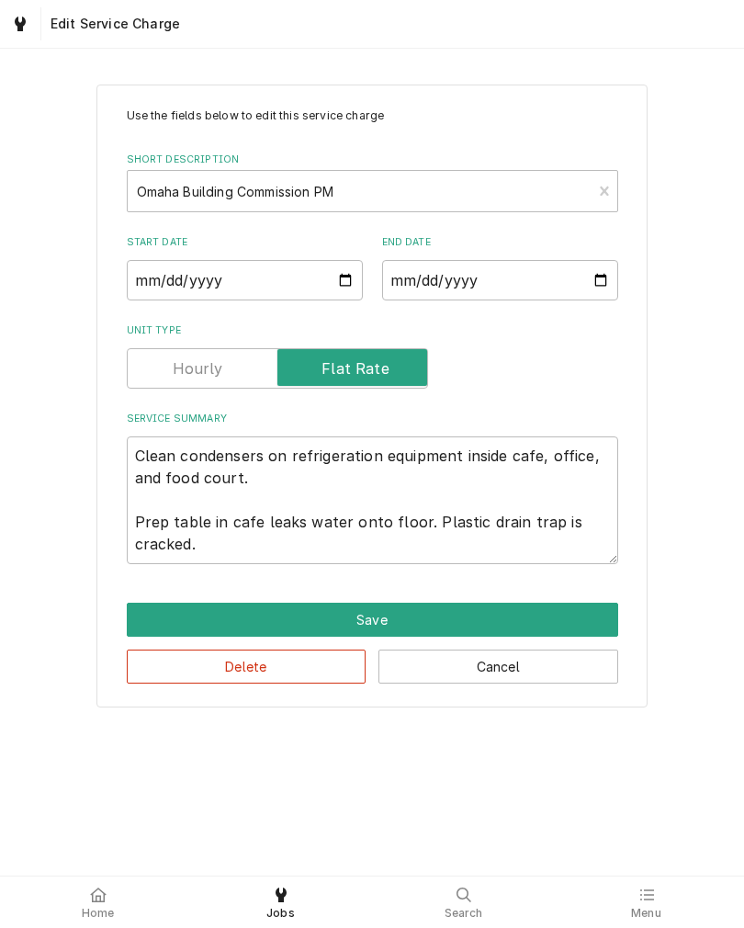
click at [563, 619] on button "Save" at bounding box center [373, 620] width 492 height 34
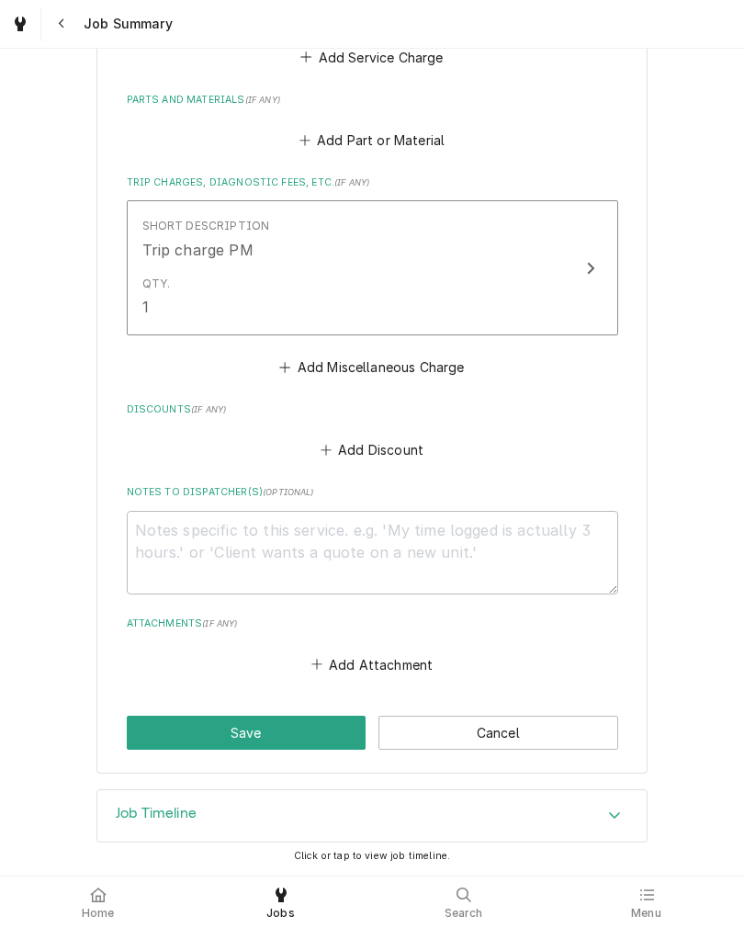
scroll to position [840, 0]
click at [157, 727] on button "Save" at bounding box center [247, 733] width 240 height 34
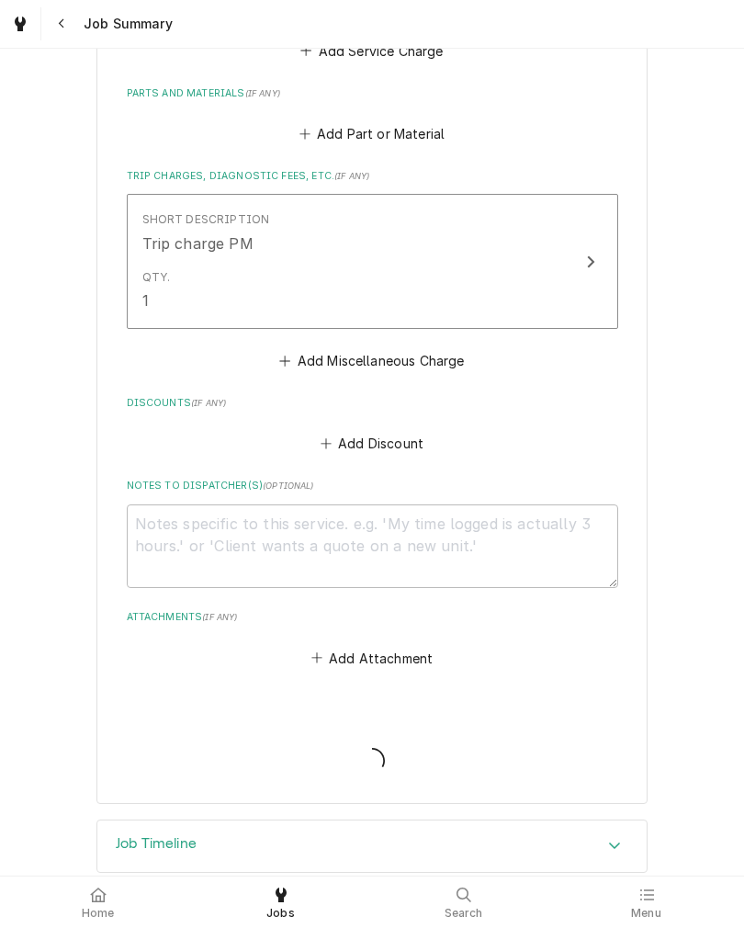
type textarea "x"
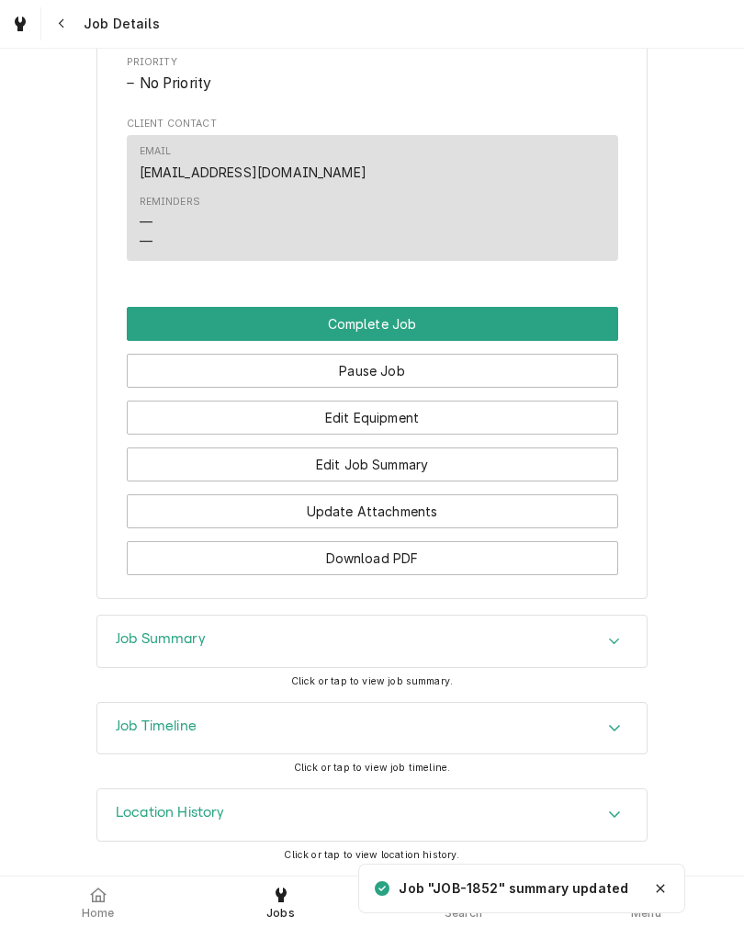
scroll to position [1277, 0]
click at [553, 315] on button "Complete Job" at bounding box center [373, 324] width 492 height 34
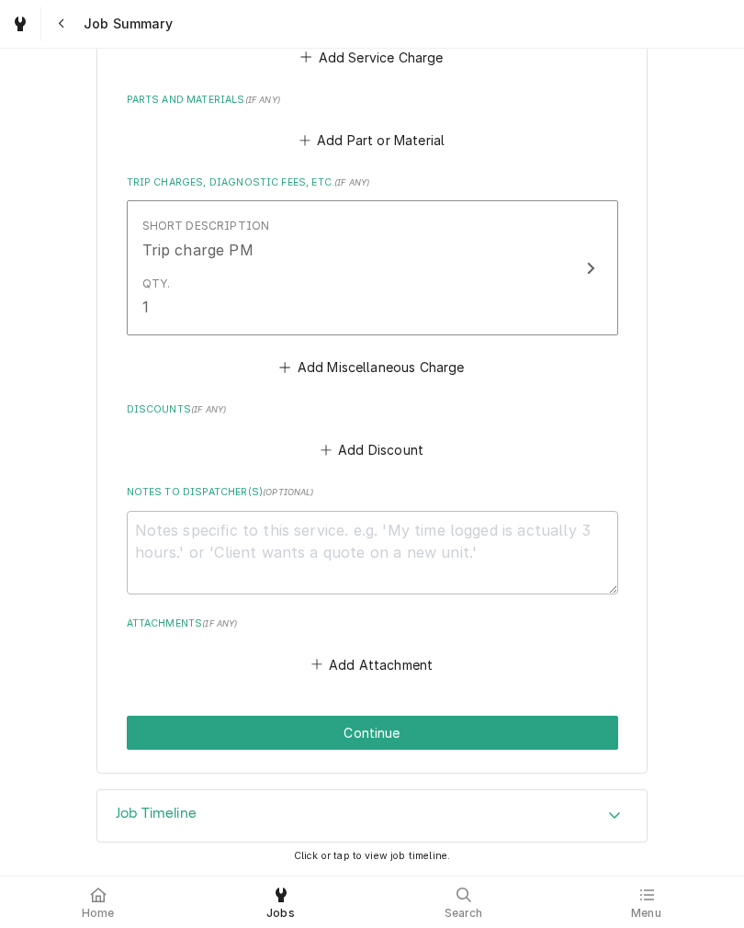
scroll to position [840, 0]
click at [144, 728] on button "Continue" at bounding box center [373, 733] width 492 height 34
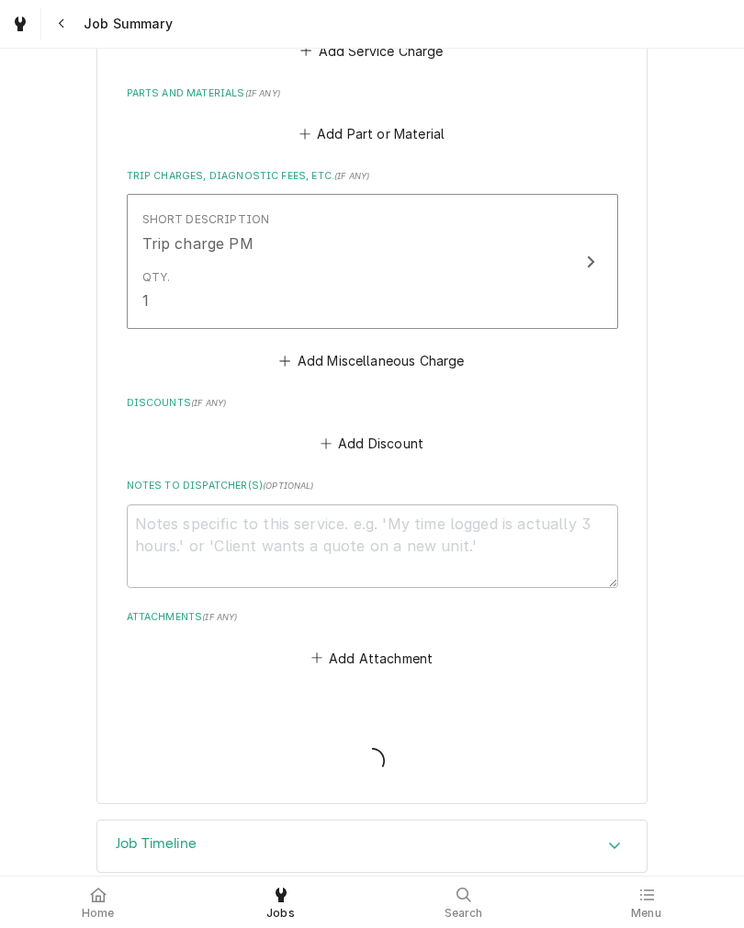
type textarea "x"
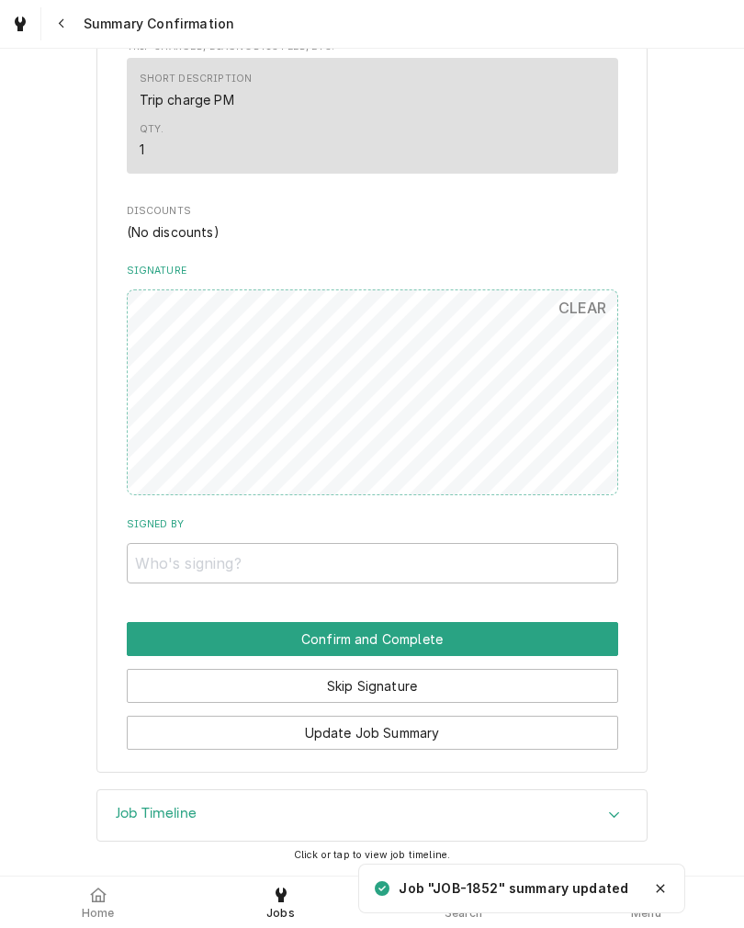
scroll to position [846, 0]
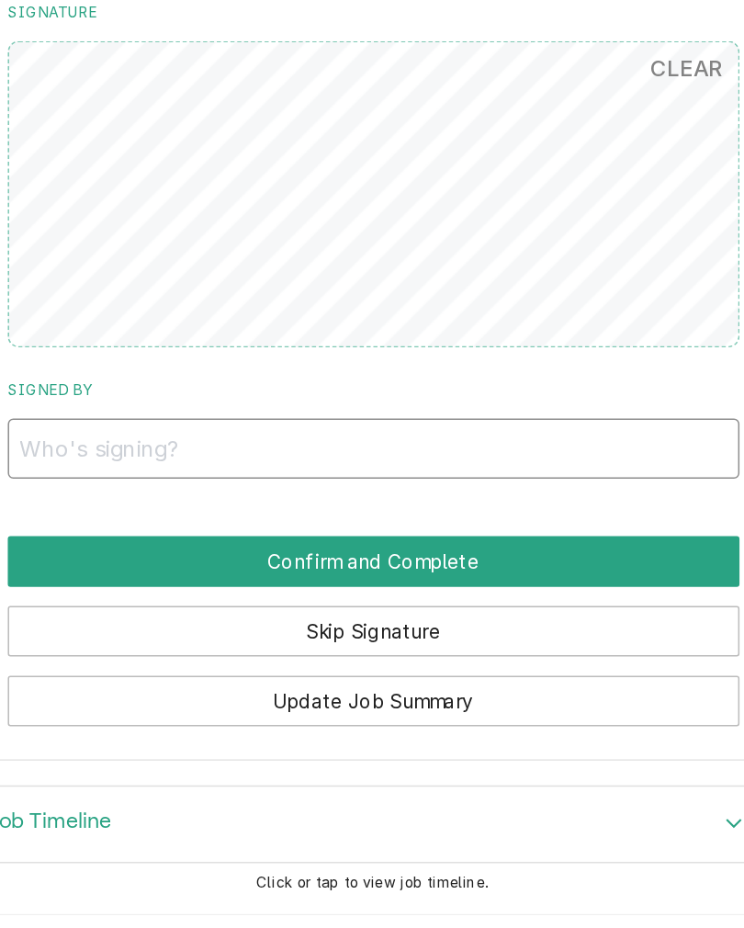
click at [127, 543] on input "Signed By" at bounding box center [373, 563] width 492 height 40
type input "[PERSON_NAME]"
click at [127, 622] on button "Confirm and Complete" at bounding box center [373, 639] width 492 height 34
